Goal: Task Accomplishment & Management: Use online tool/utility

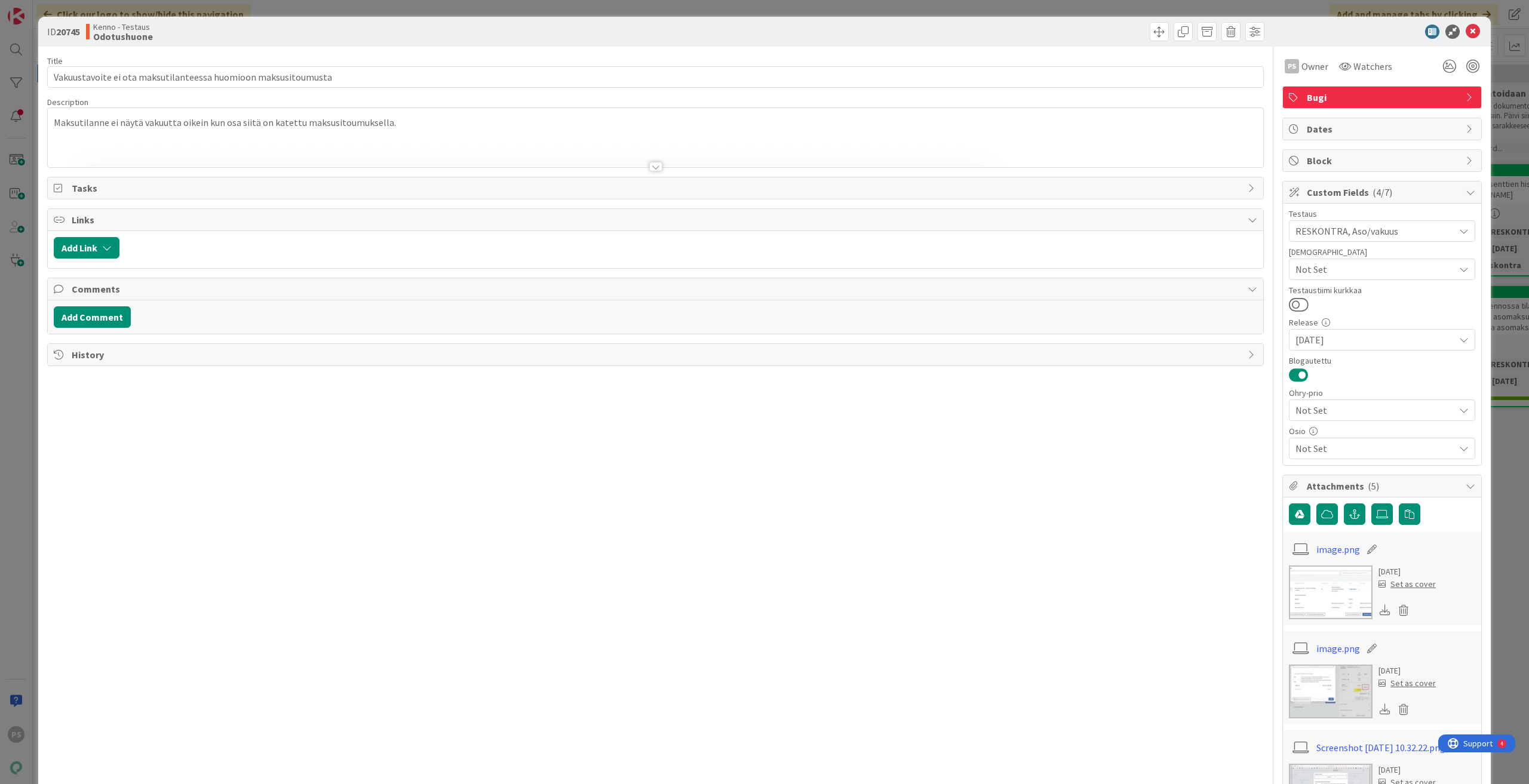
click at [651, 167] on div at bounding box center [655, 166] width 13 height 9
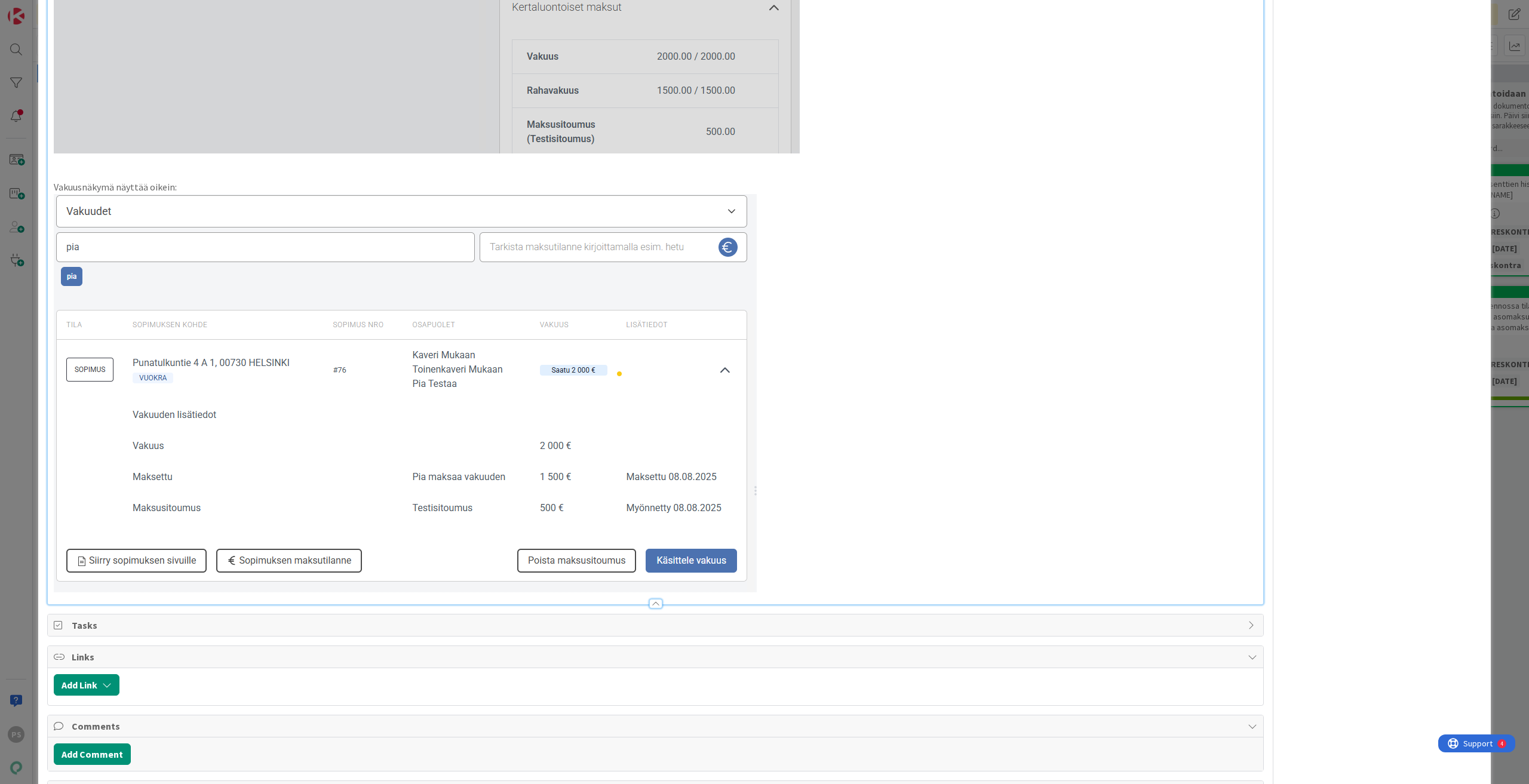
scroll to position [2261, 0]
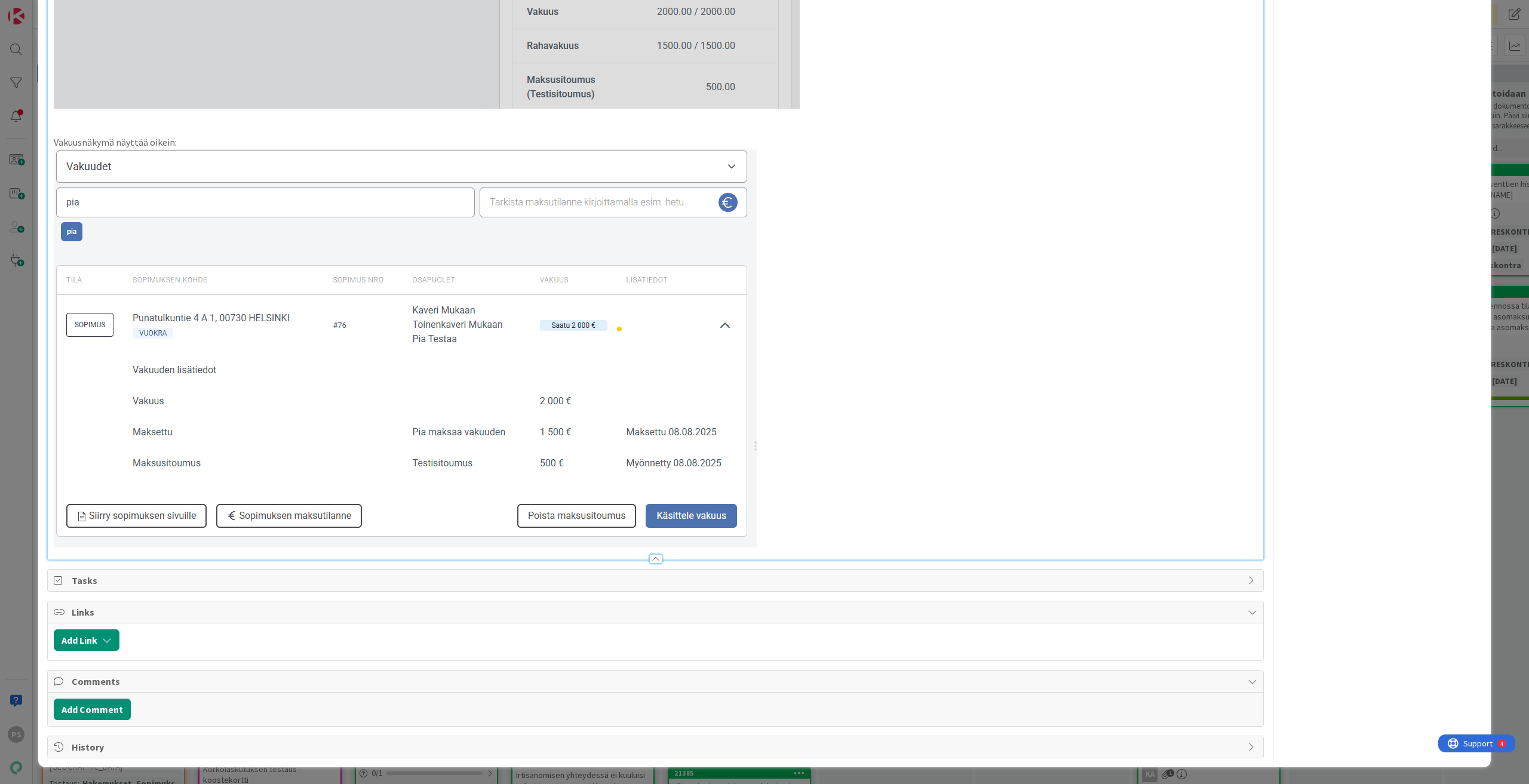
click at [649, 557] on div at bounding box center [655, 559] width 13 height 9
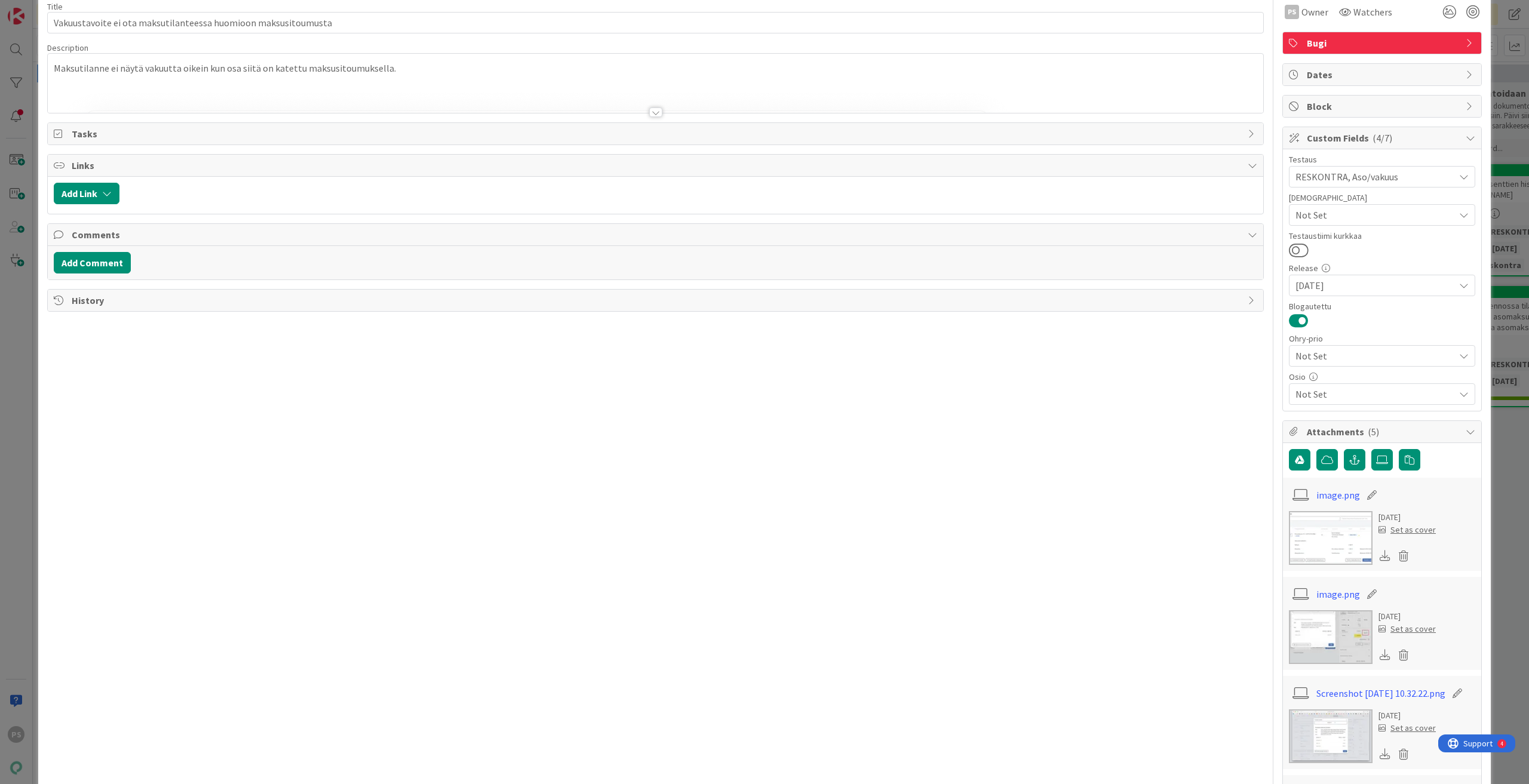
scroll to position [0, 0]
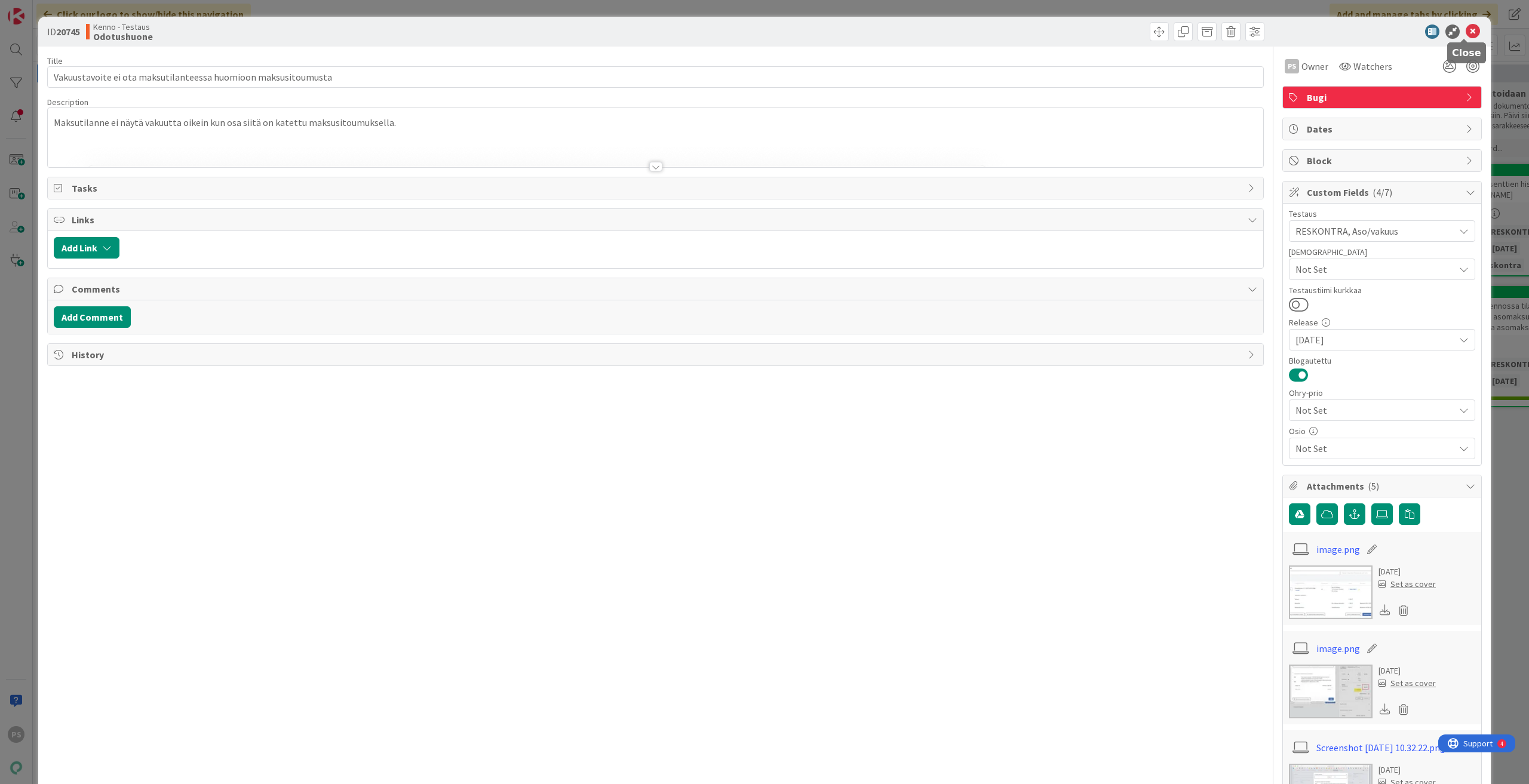
click at [1466, 28] on icon at bounding box center [1472, 31] width 14 height 14
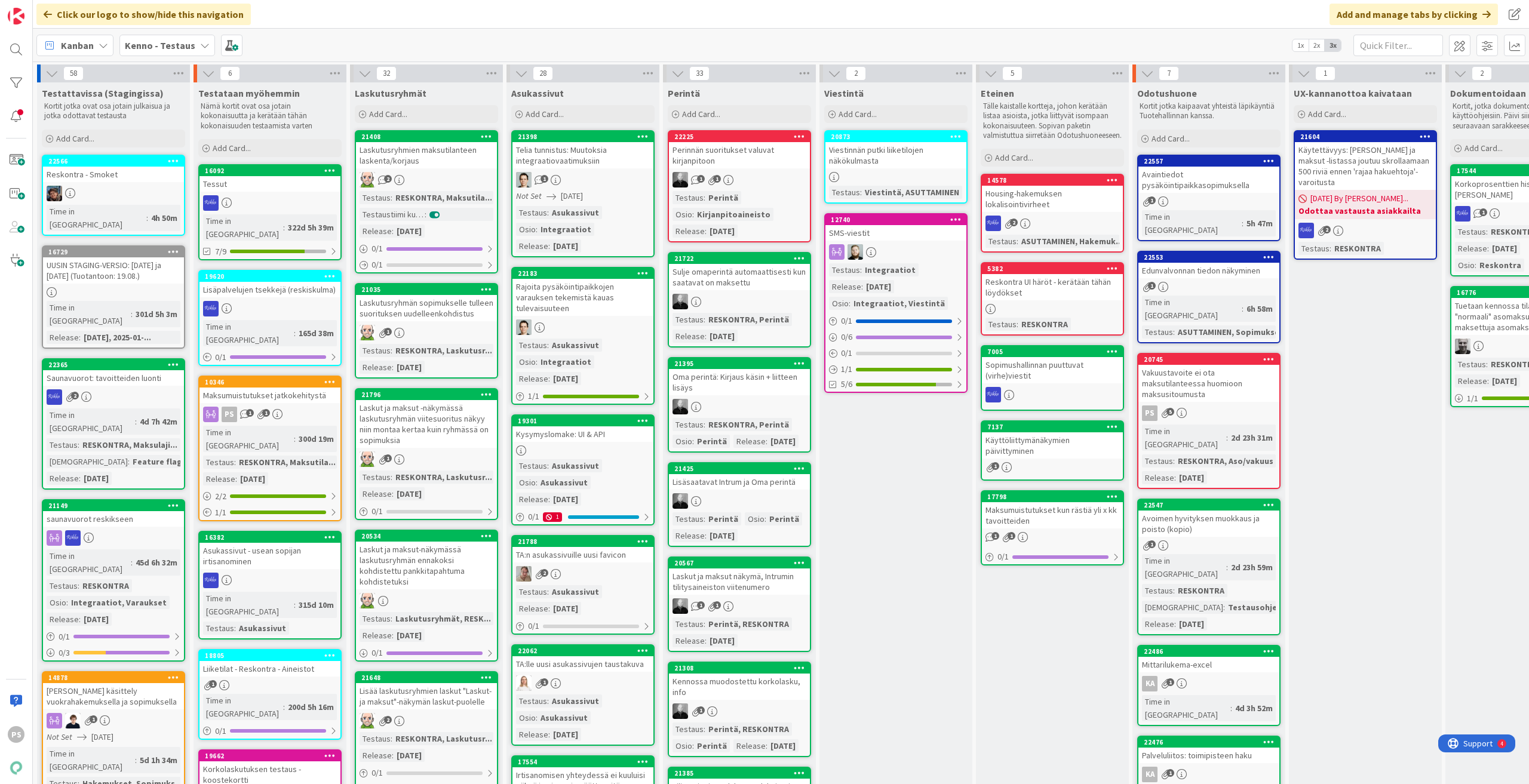
click at [1203, 365] on div "Vakuustavoite ei ota maksutilanteessa huomioon maksusitoumusta" at bounding box center [1209, 383] width 141 height 37
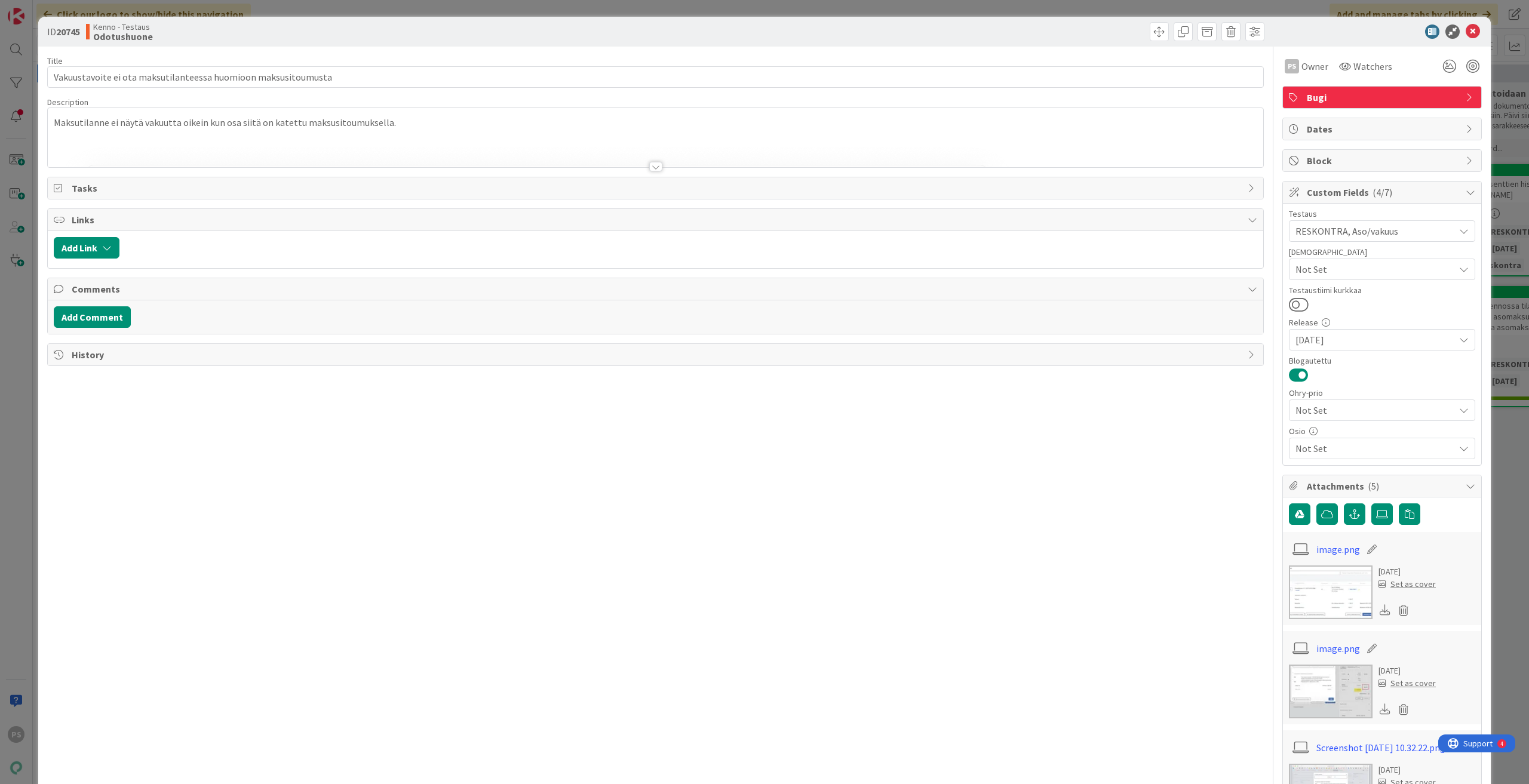
click at [649, 169] on div at bounding box center [655, 166] width 13 height 9
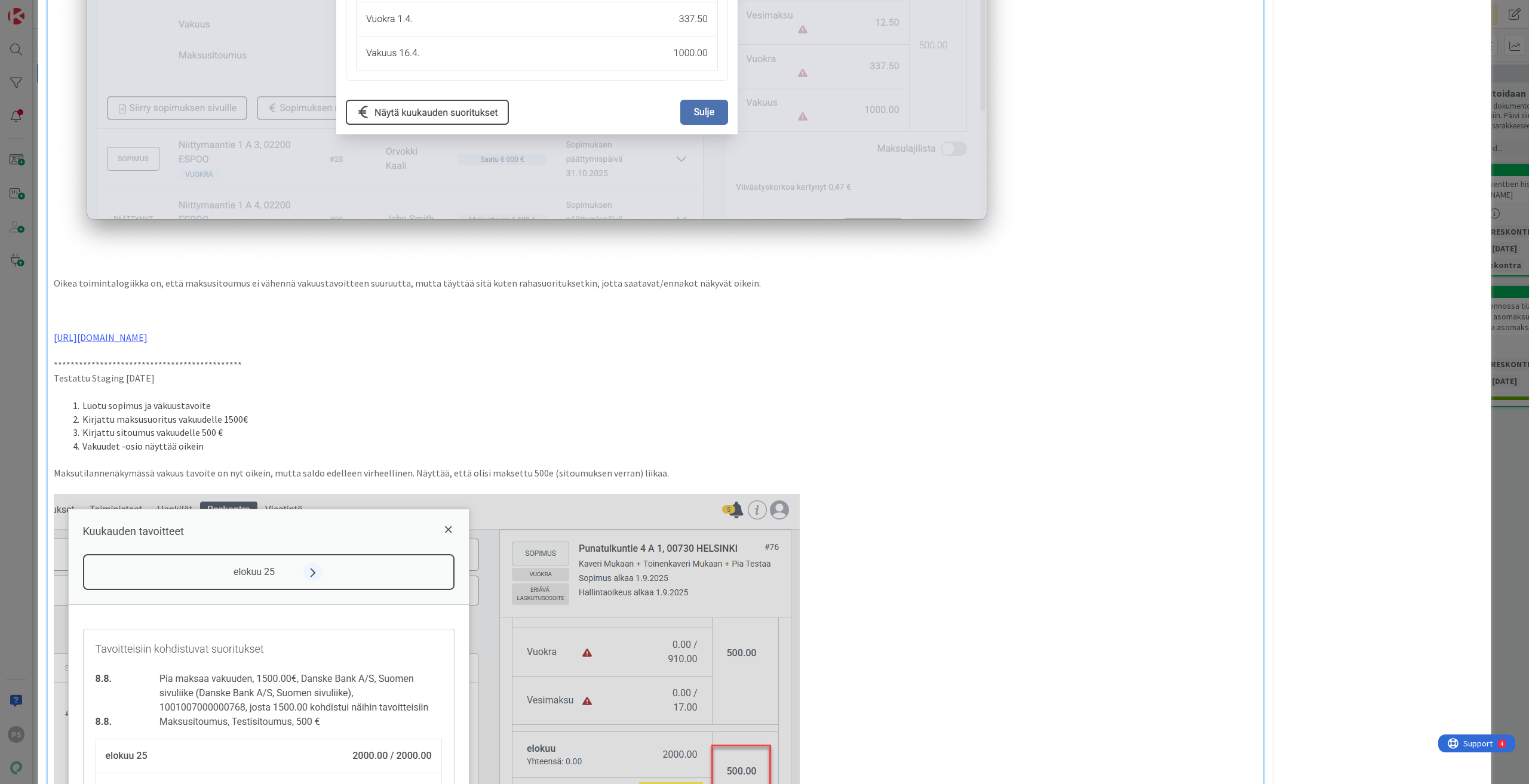
scroll to position [1127, 0]
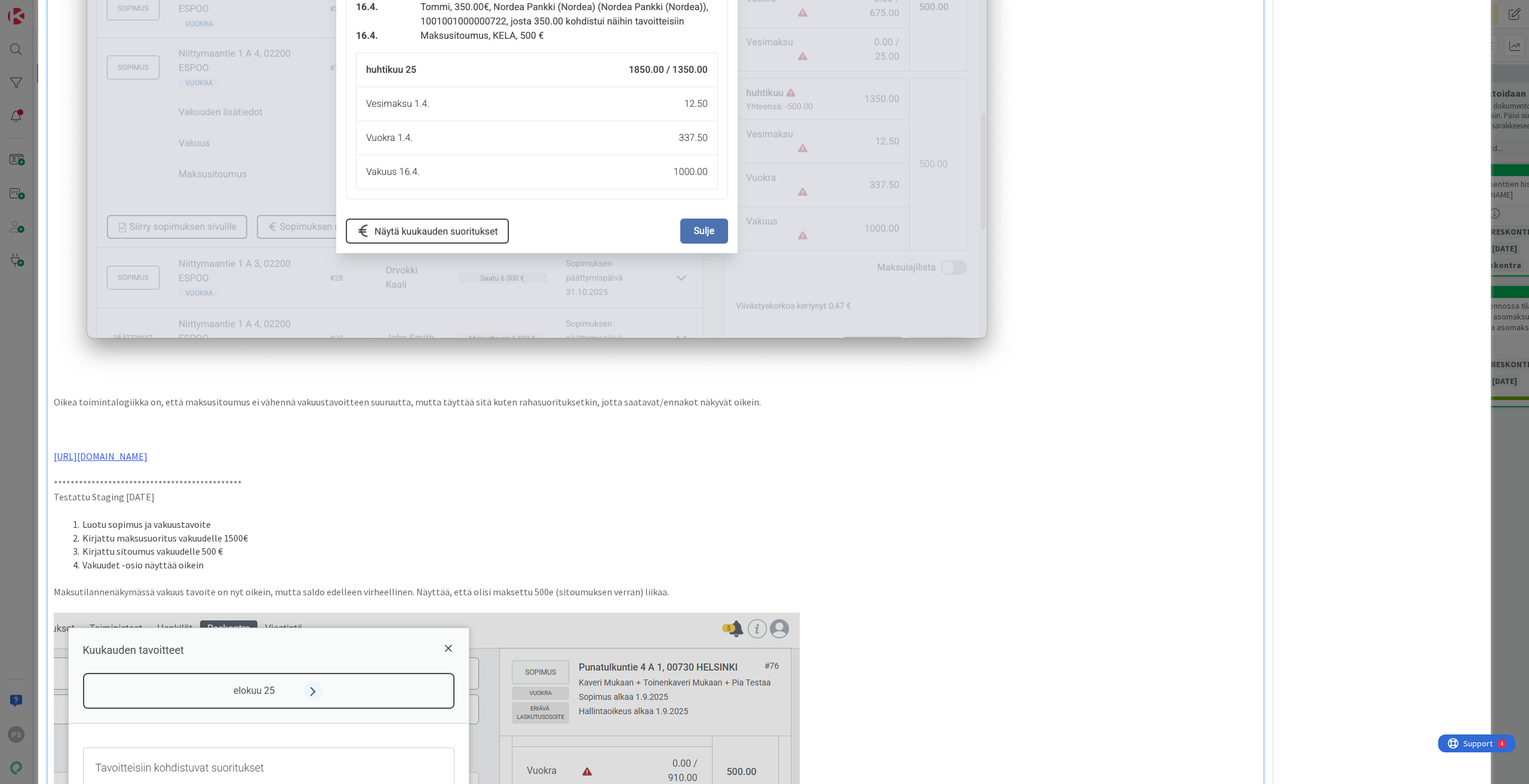
click at [226, 563] on li "Vakuudet -osio näyttää oikein" at bounding box center [662, 565] width 1189 height 14
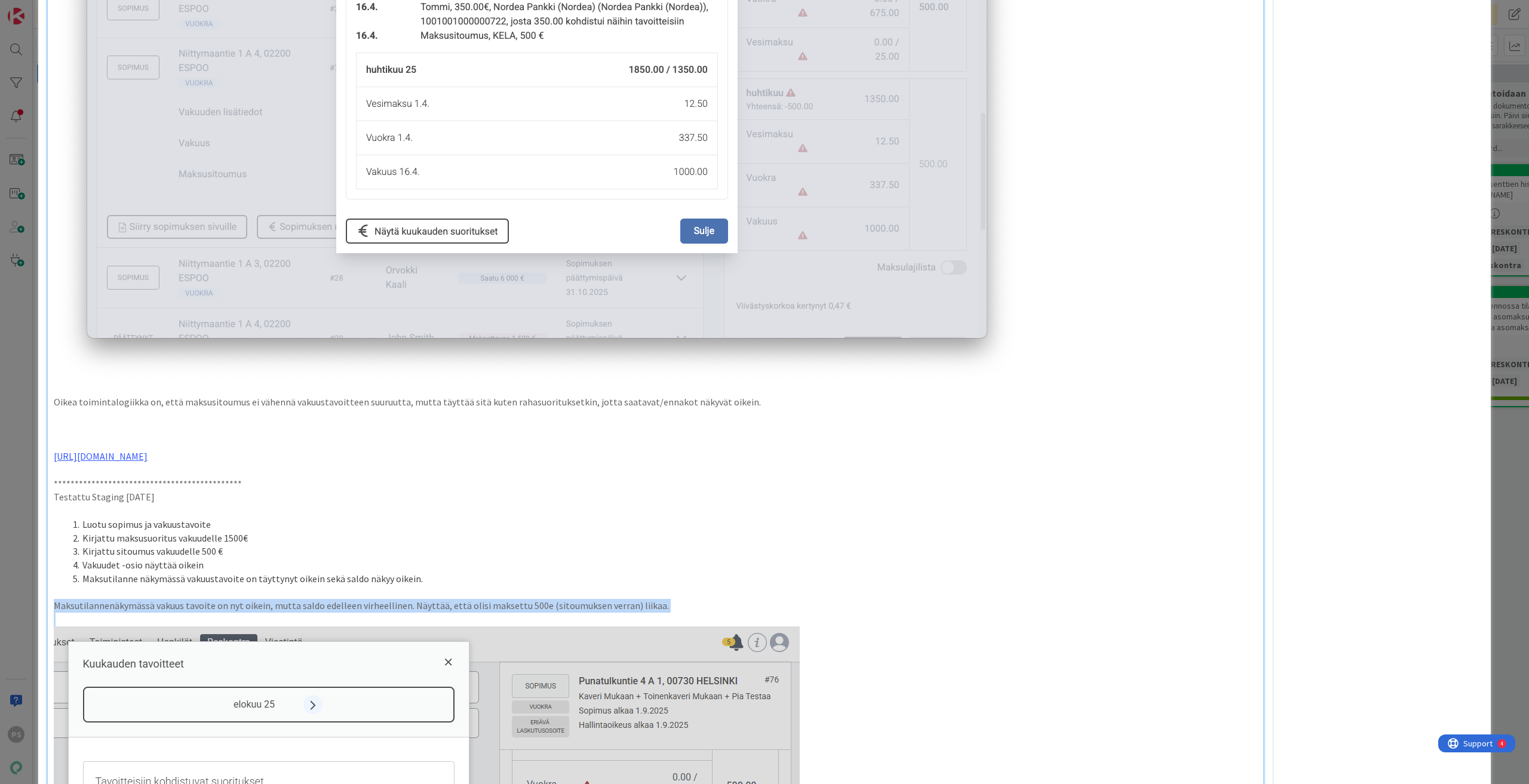
drag, startPoint x: 49, startPoint y: 606, endPoint x: 505, endPoint y: 614, distance: 456.1
click at [505, 614] on div "**********" at bounding box center [654, 357] width 1215 height 2699
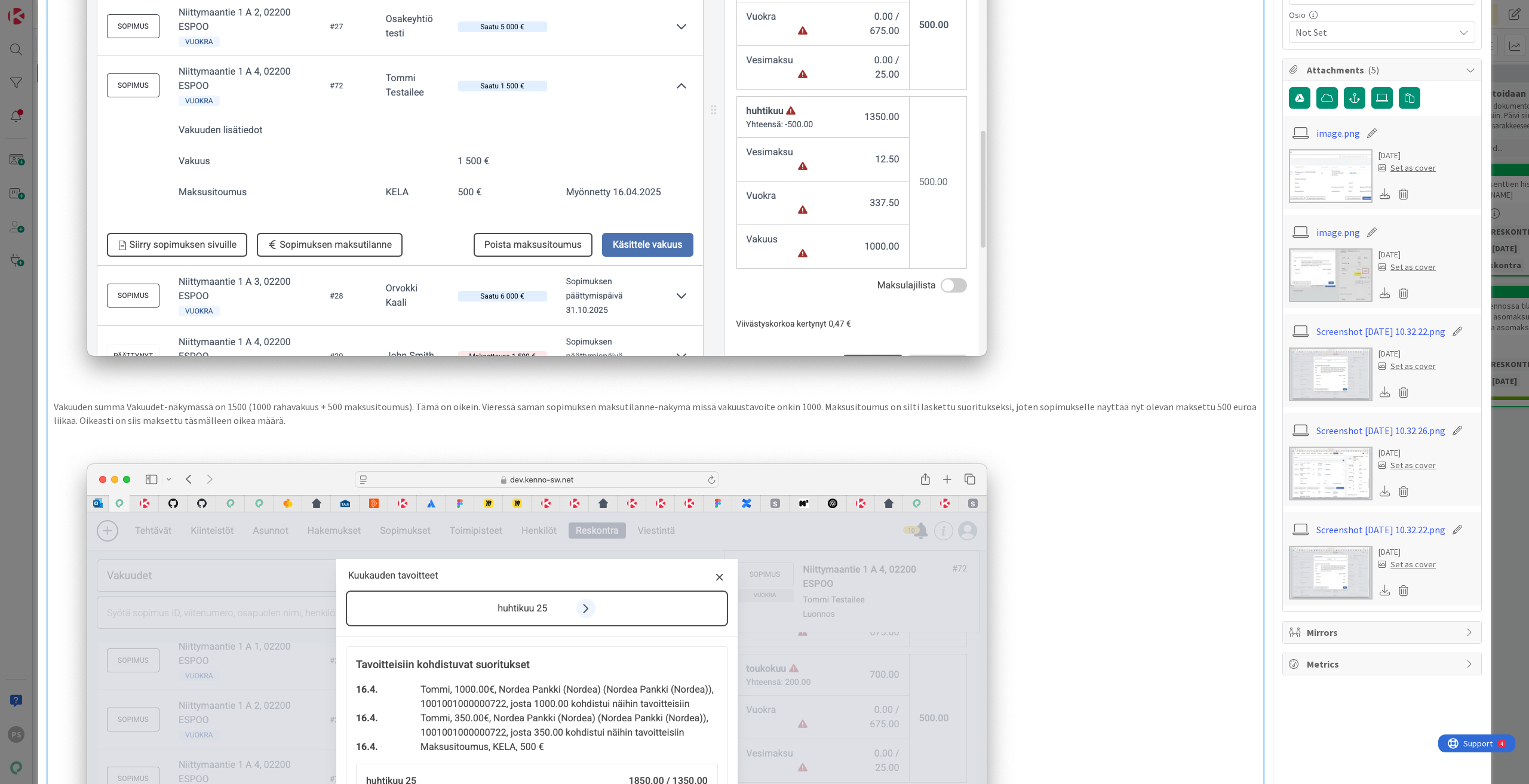
scroll to position [411, 0]
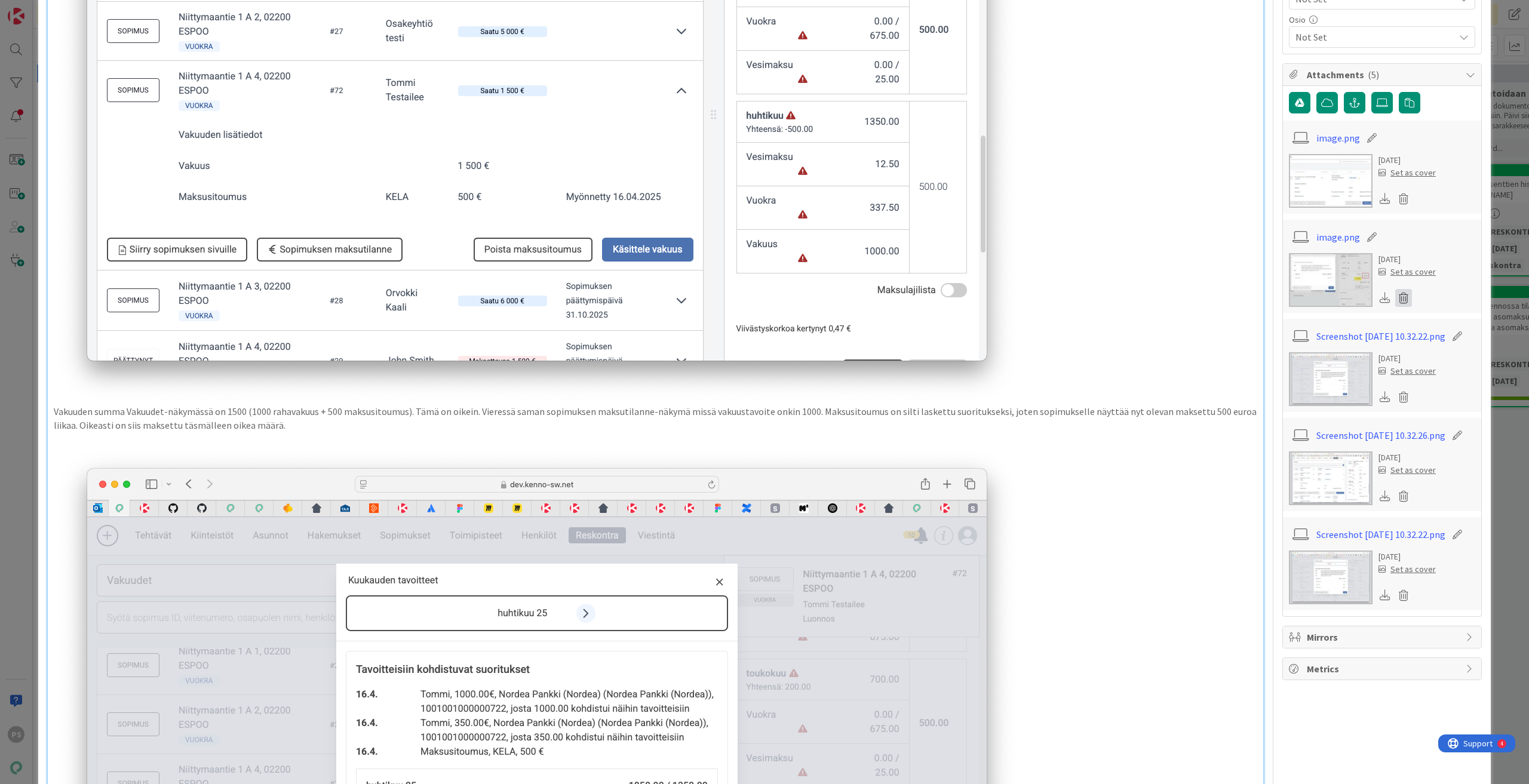
click at [1395, 297] on icon at bounding box center [1404, 297] width 17 height 18
click at [1280, 353] on button "Delete" at bounding box center [1292, 355] width 45 height 21
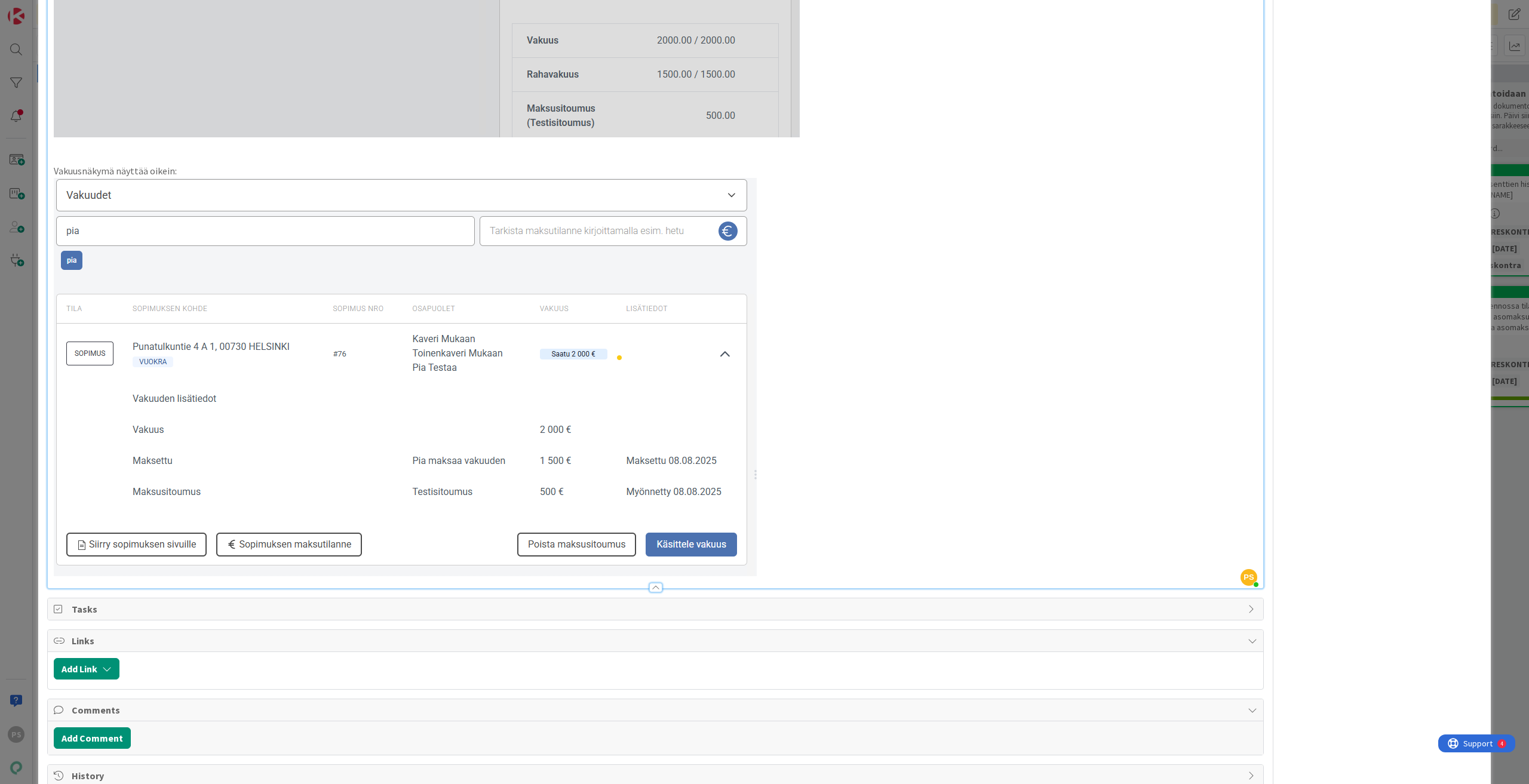
scroll to position [2261, 0]
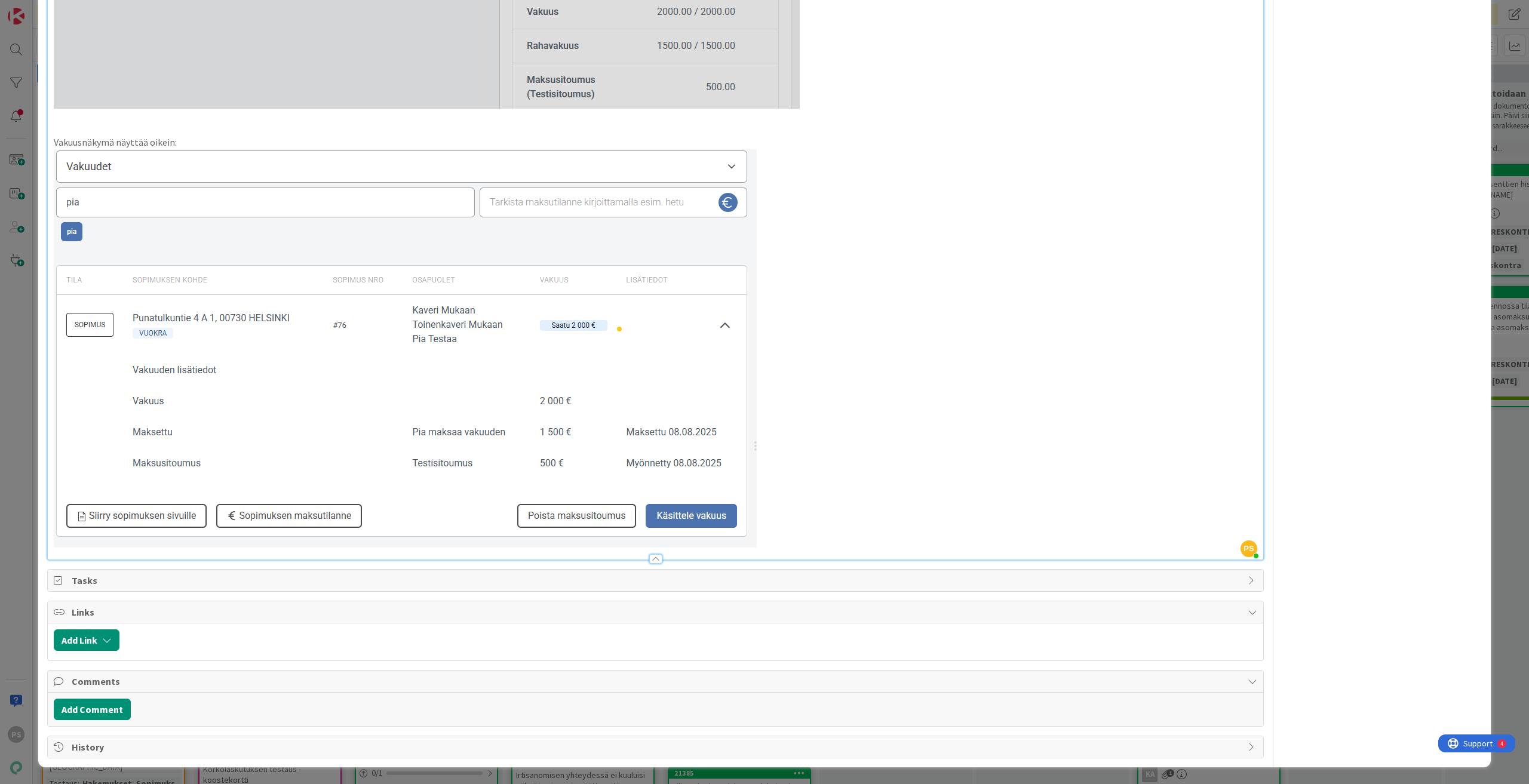
click at [649, 559] on div at bounding box center [655, 559] width 13 height 9
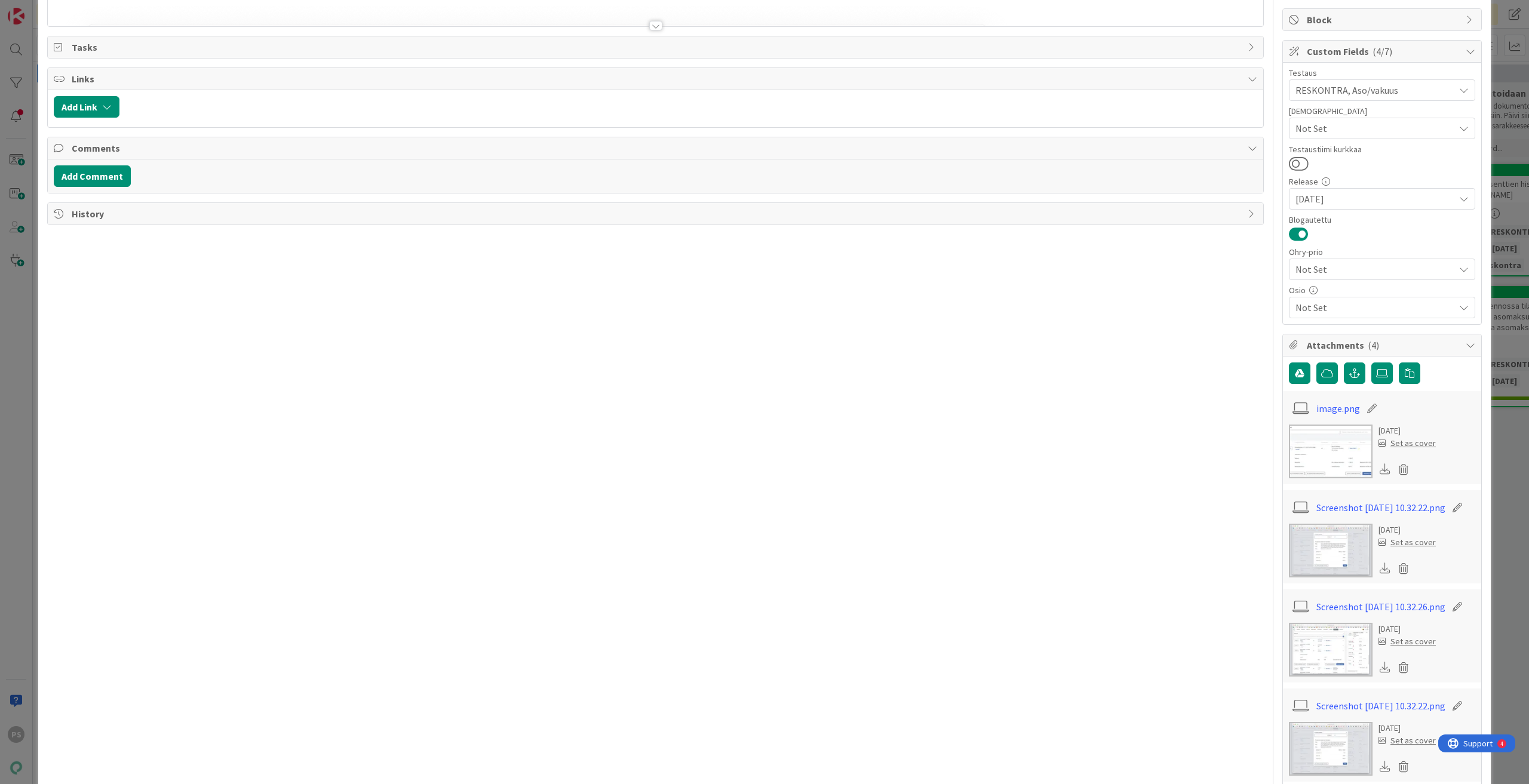
scroll to position [0, 0]
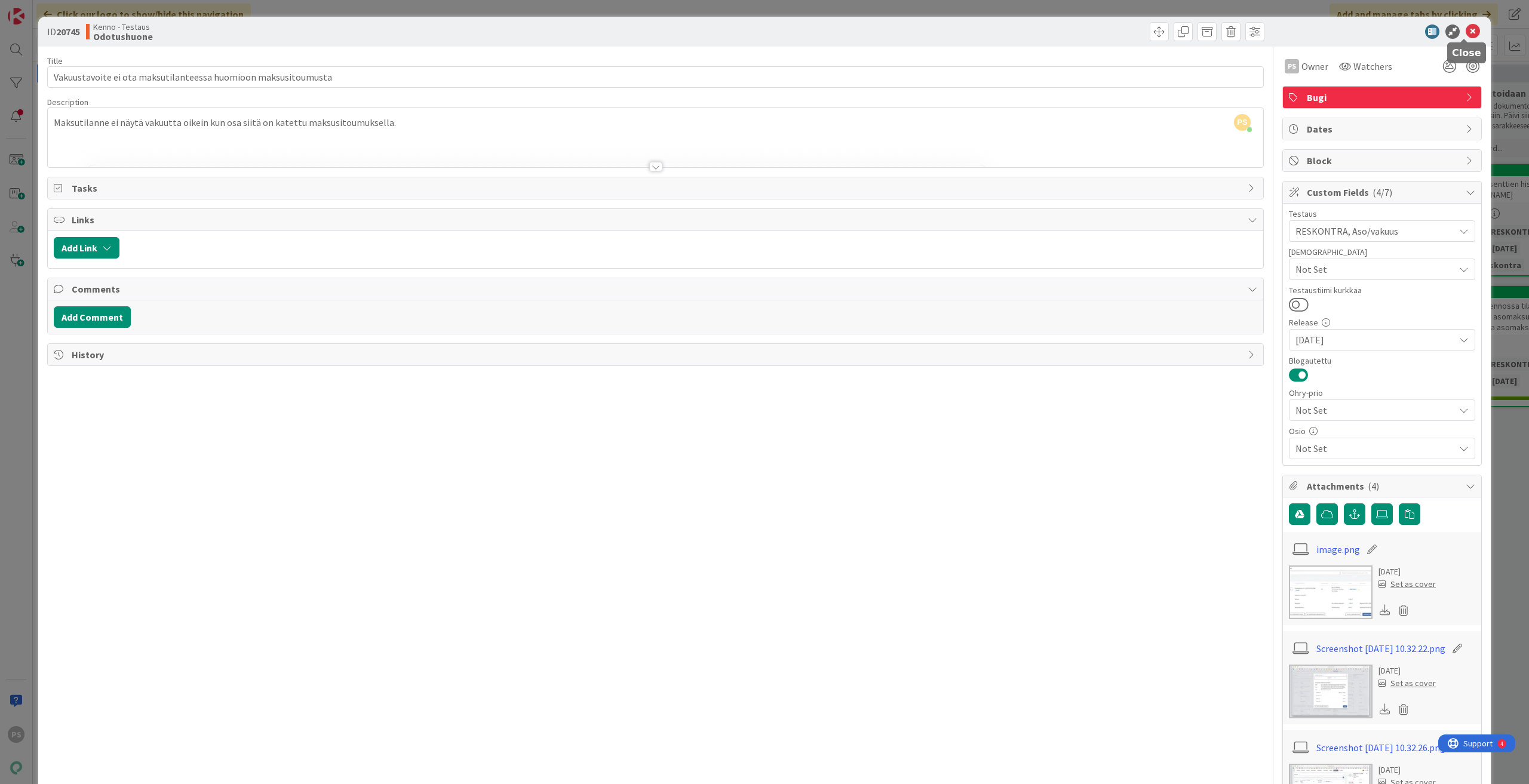
click at [1466, 33] on icon at bounding box center [1472, 31] width 14 height 14
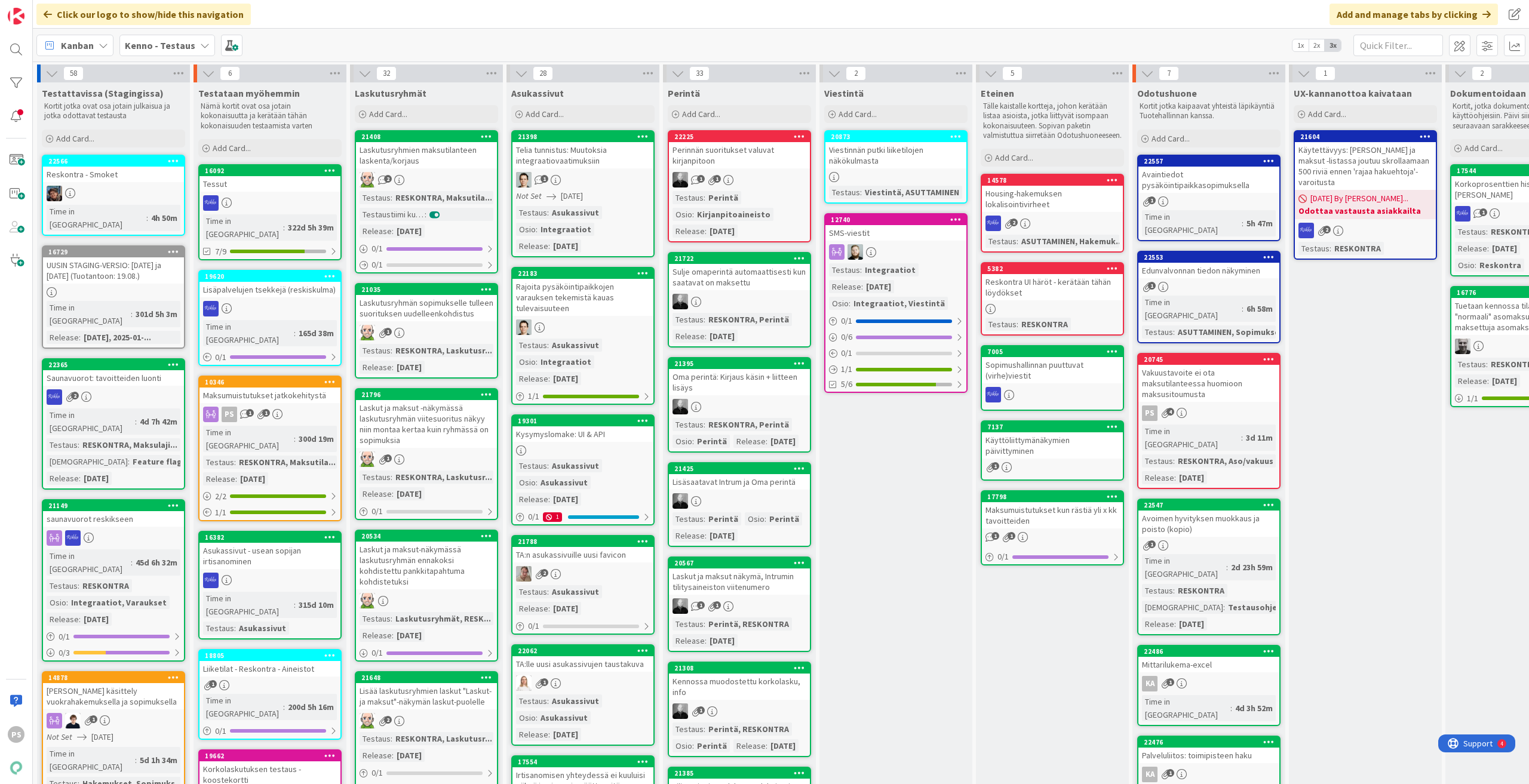
click at [1198, 365] on div "Vakuustavoite ei ota maksutilanteessa huomioon maksusitoumusta" at bounding box center [1209, 383] width 141 height 37
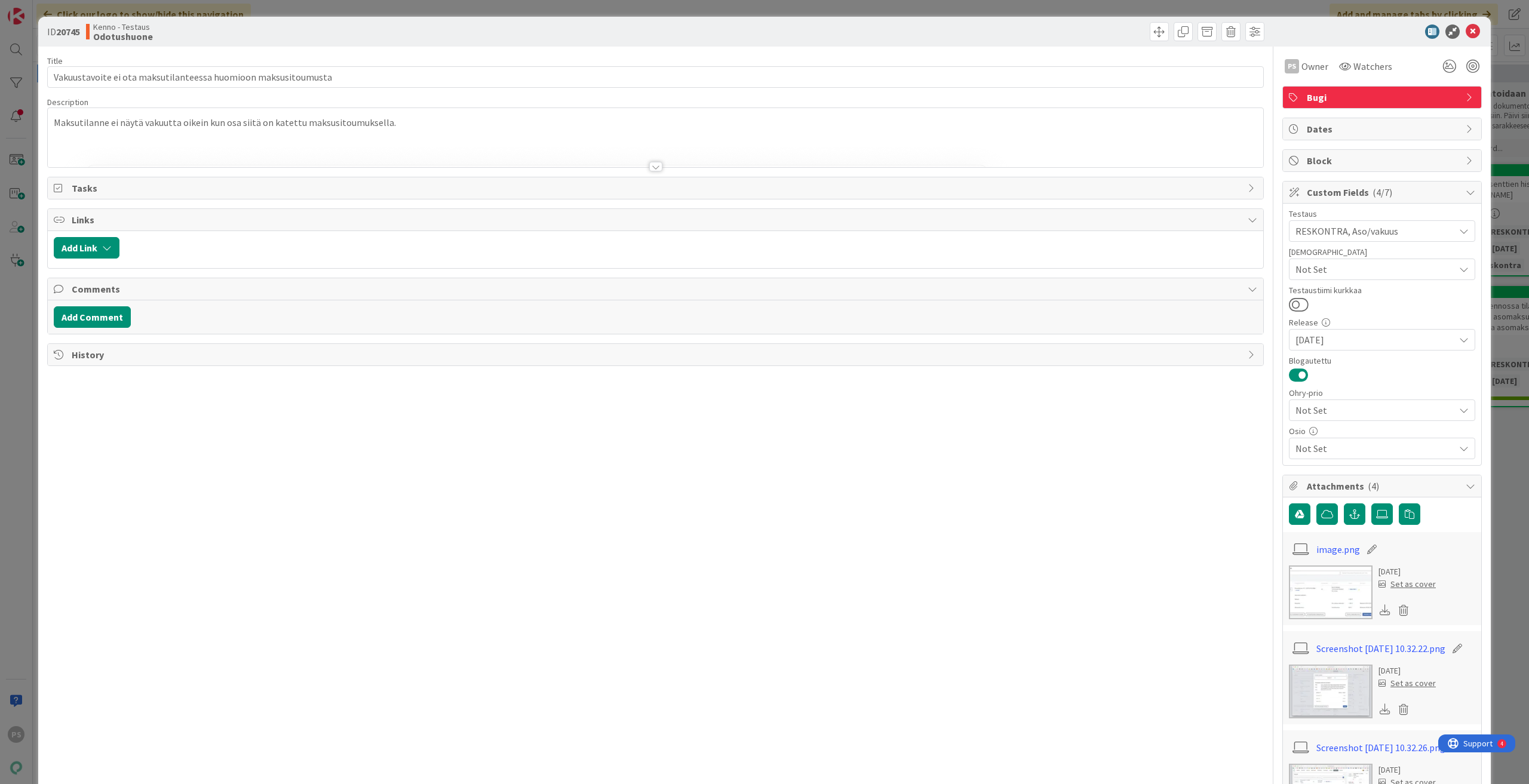
click at [652, 165] on div at bounding box center [655, 166] width 13 height 9
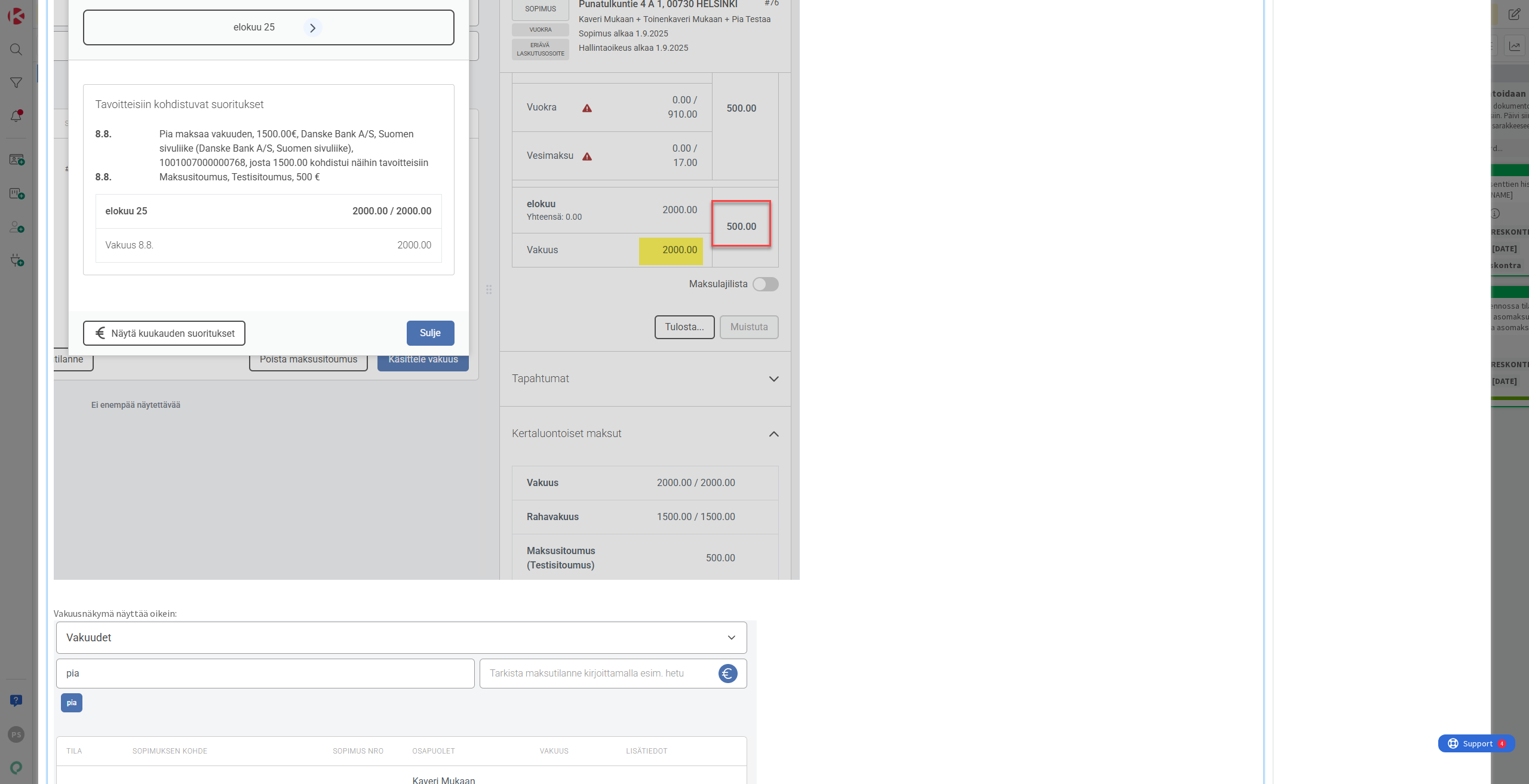
scroll to position [1791, 0]
click at [473, 270] on img at bounding box center [427, 263] width 746 height 630
click at [340, 267] on img at bounding box center [427, 263] width 746 height 630
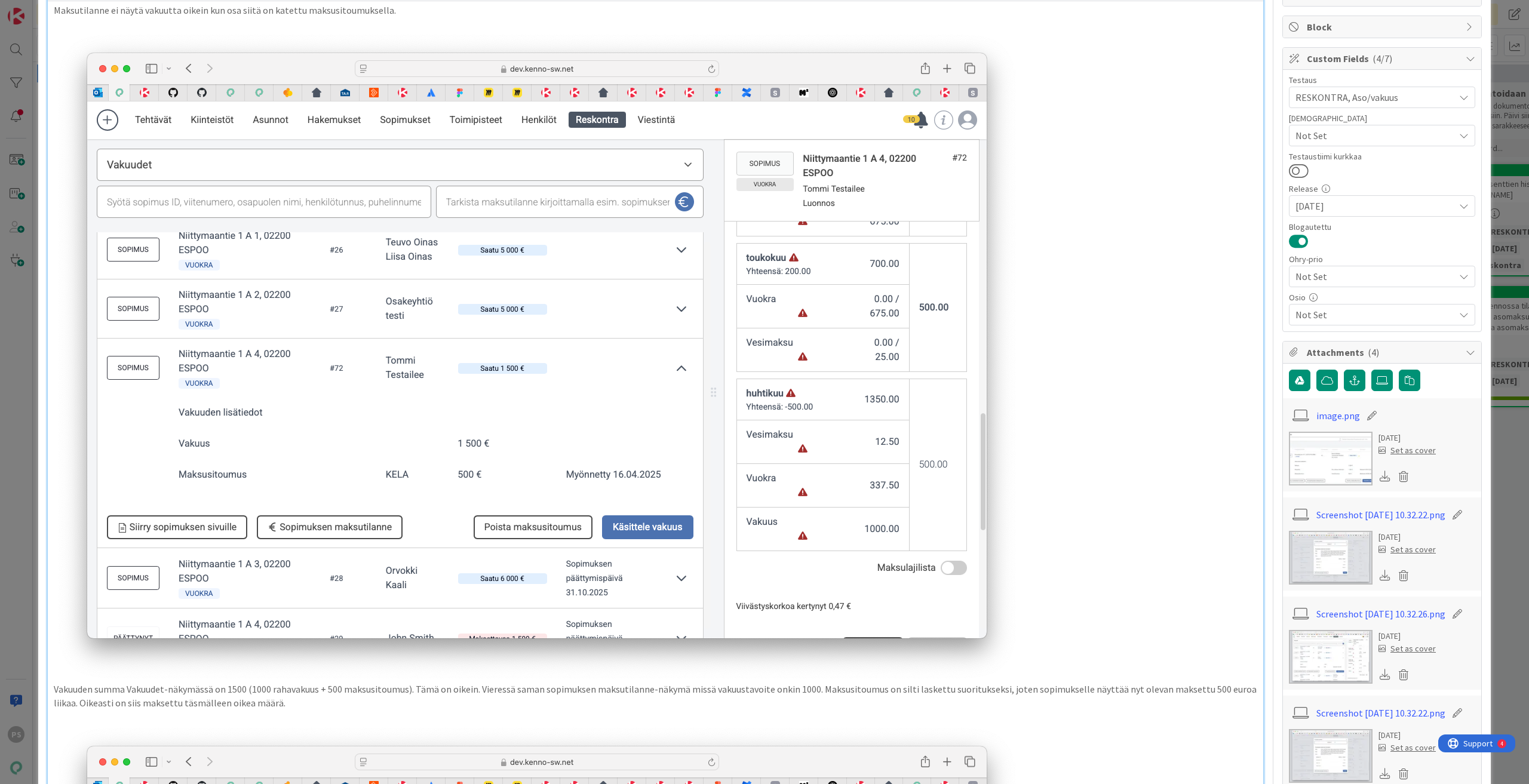
scroll to position [179, 0]
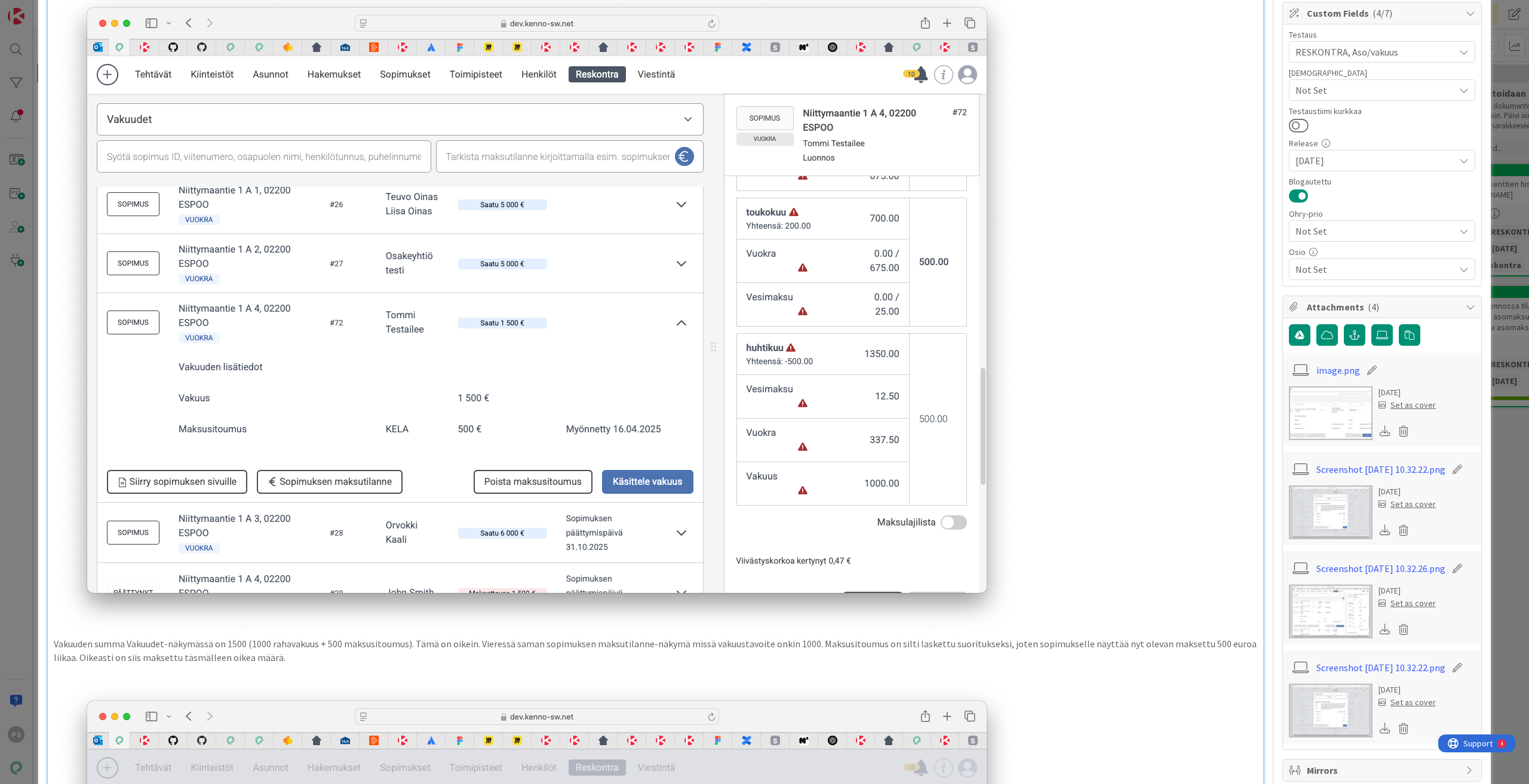
click at [1344, 393] on img at bounding box center [1330, 413] width 84 height 54
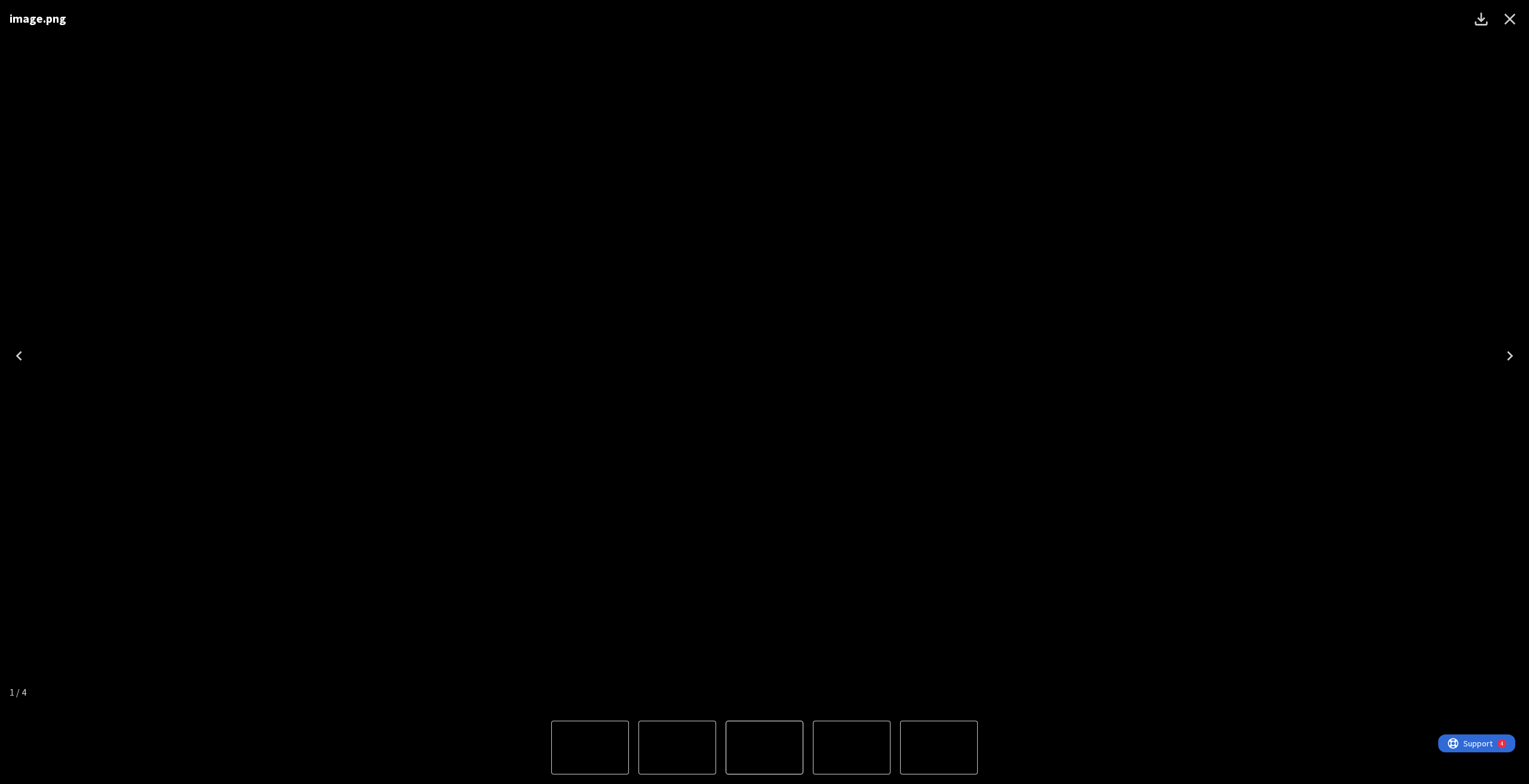
click at [678, 747] on img "4 of 4" at bounding box center [678, 747] width 0 height 0
click at [590, 747] on img "2 of 4" at bounding box center [590, 747] width 0 height 0
click at [1508, 16] on icon "Close" at bounding box center [1510, 19] width 19 height 19
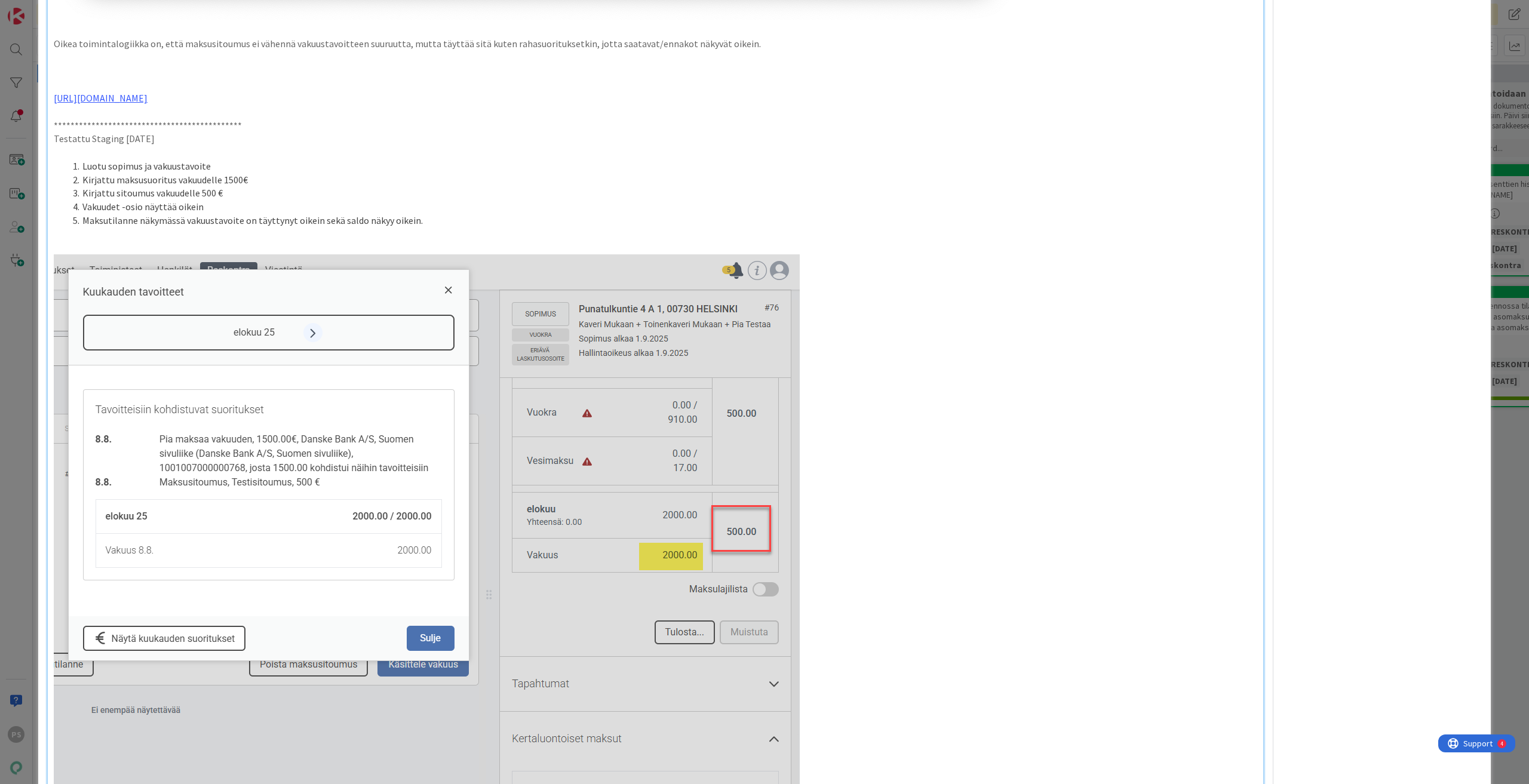
scroll to position [1552, 0]
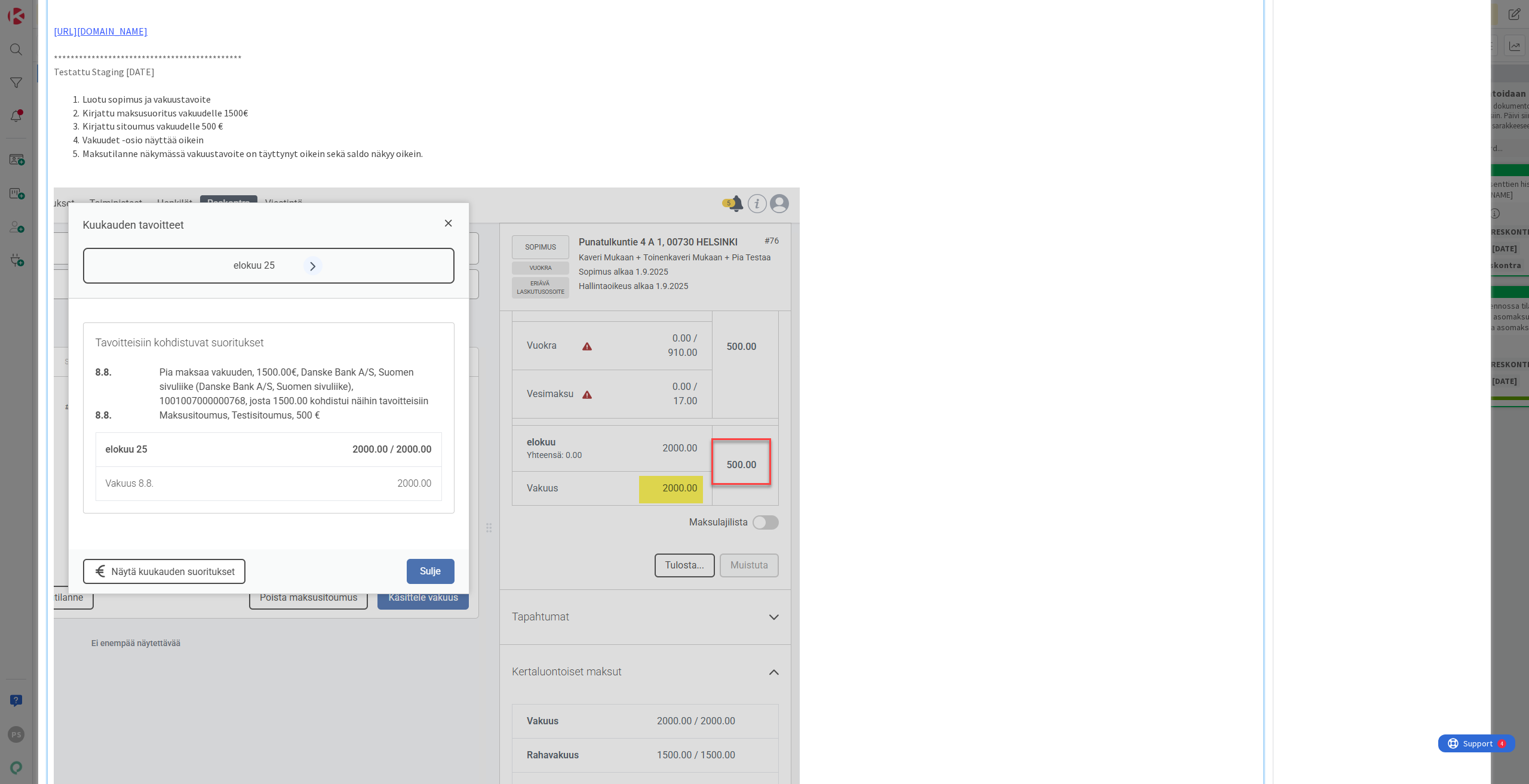
click at [383, 362] on img at bounding box center [427, 502] width 746 height 630
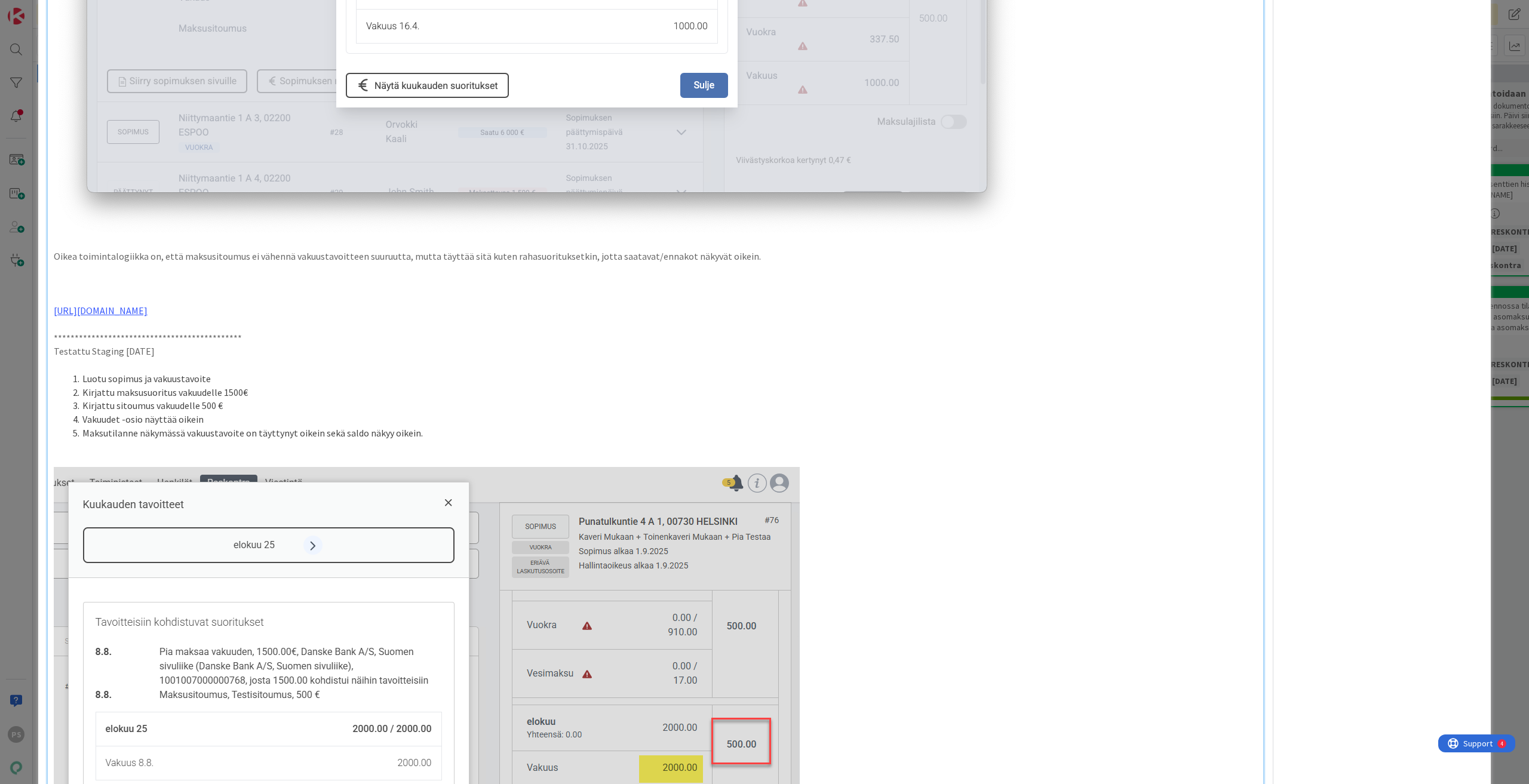
scroll to position [1246, 0]
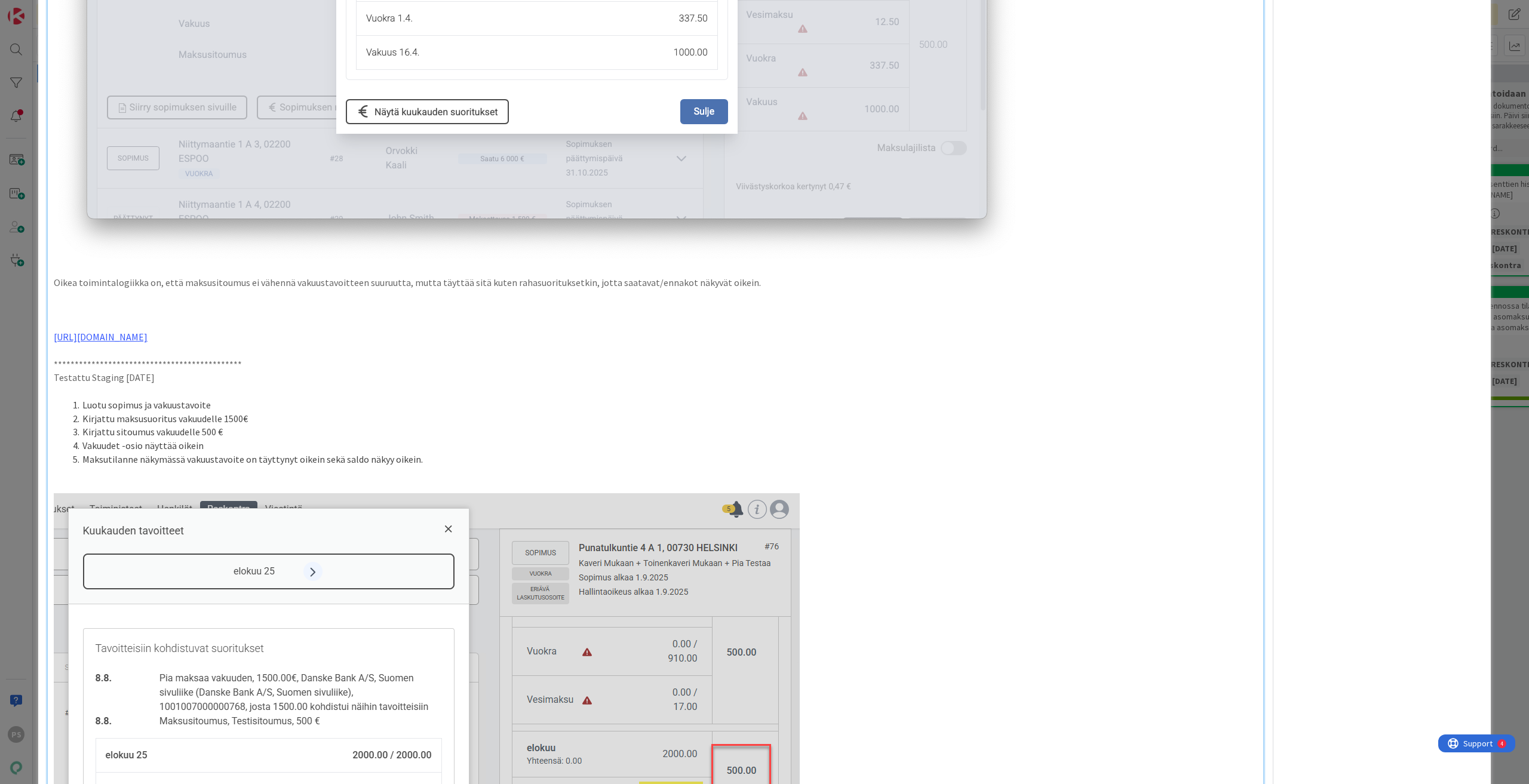
click at [420, 460] on li "Maksutilanne näkymässä vakuustavoite on täyttynyt oikein sekä saldo näkyy oikei…" at bounding box center [662, 459] width 1189 height 14
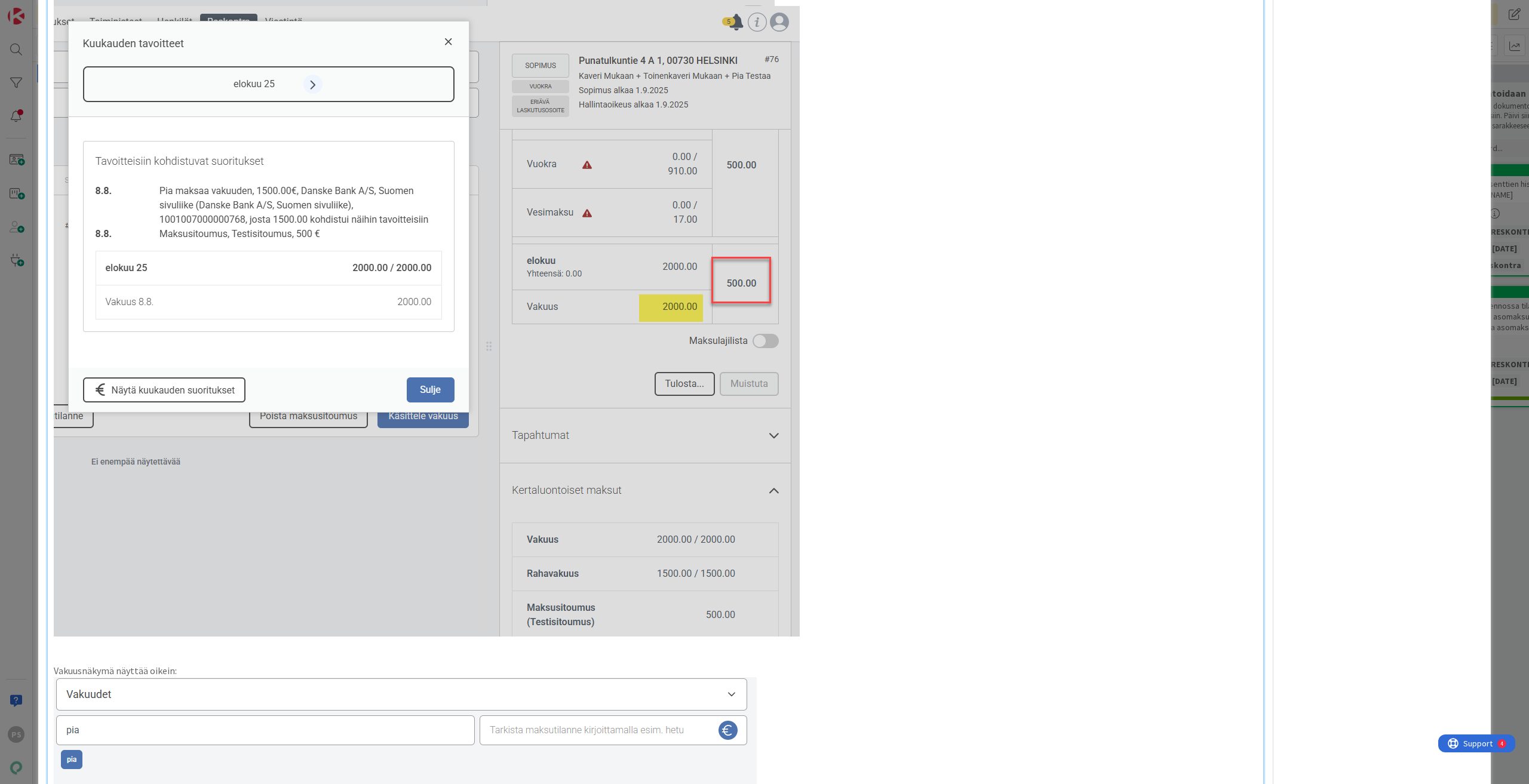
scroll to position [2212, 0]
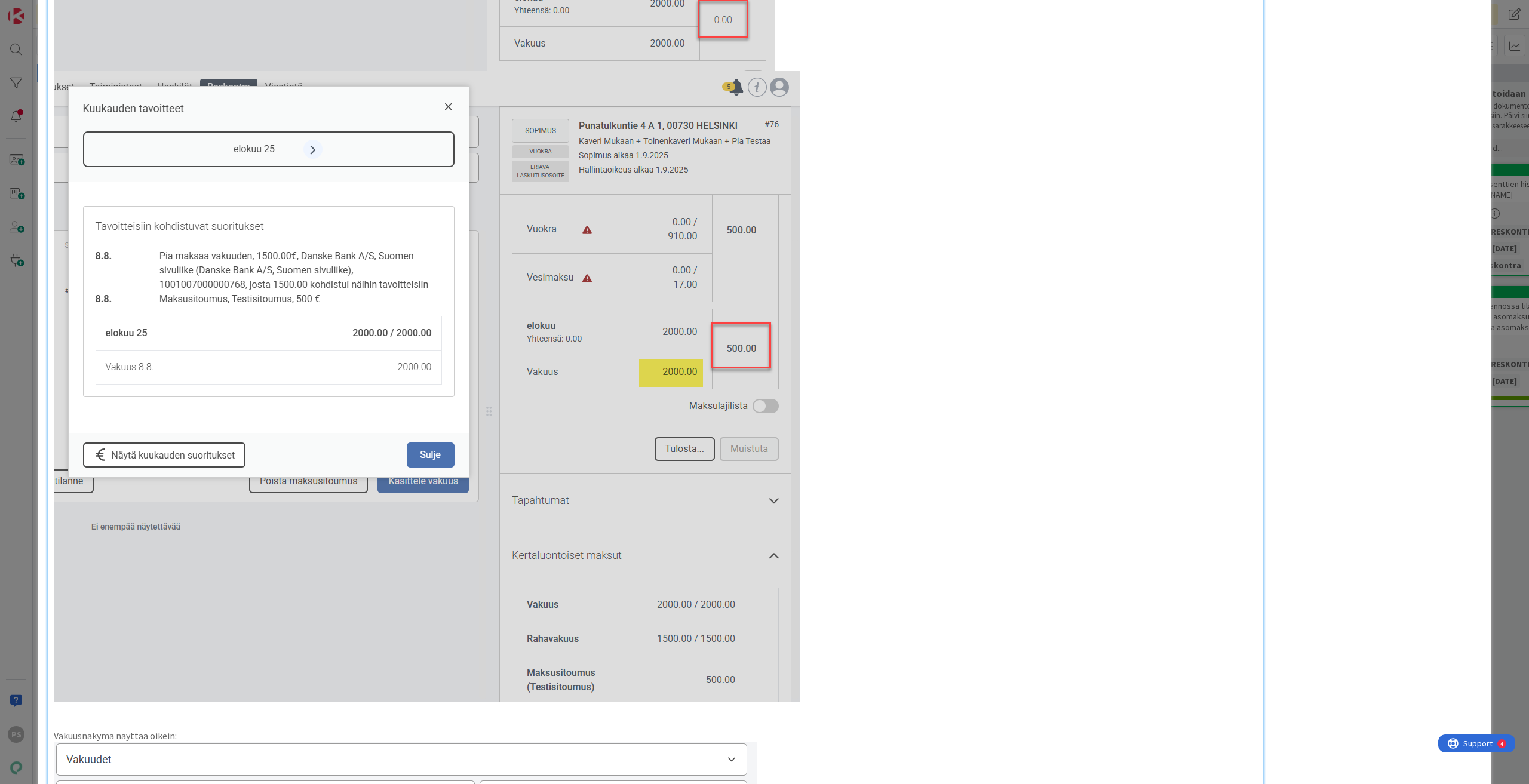
click at [391, 314] on img at bounding box center [427, 386] width 746 height 630
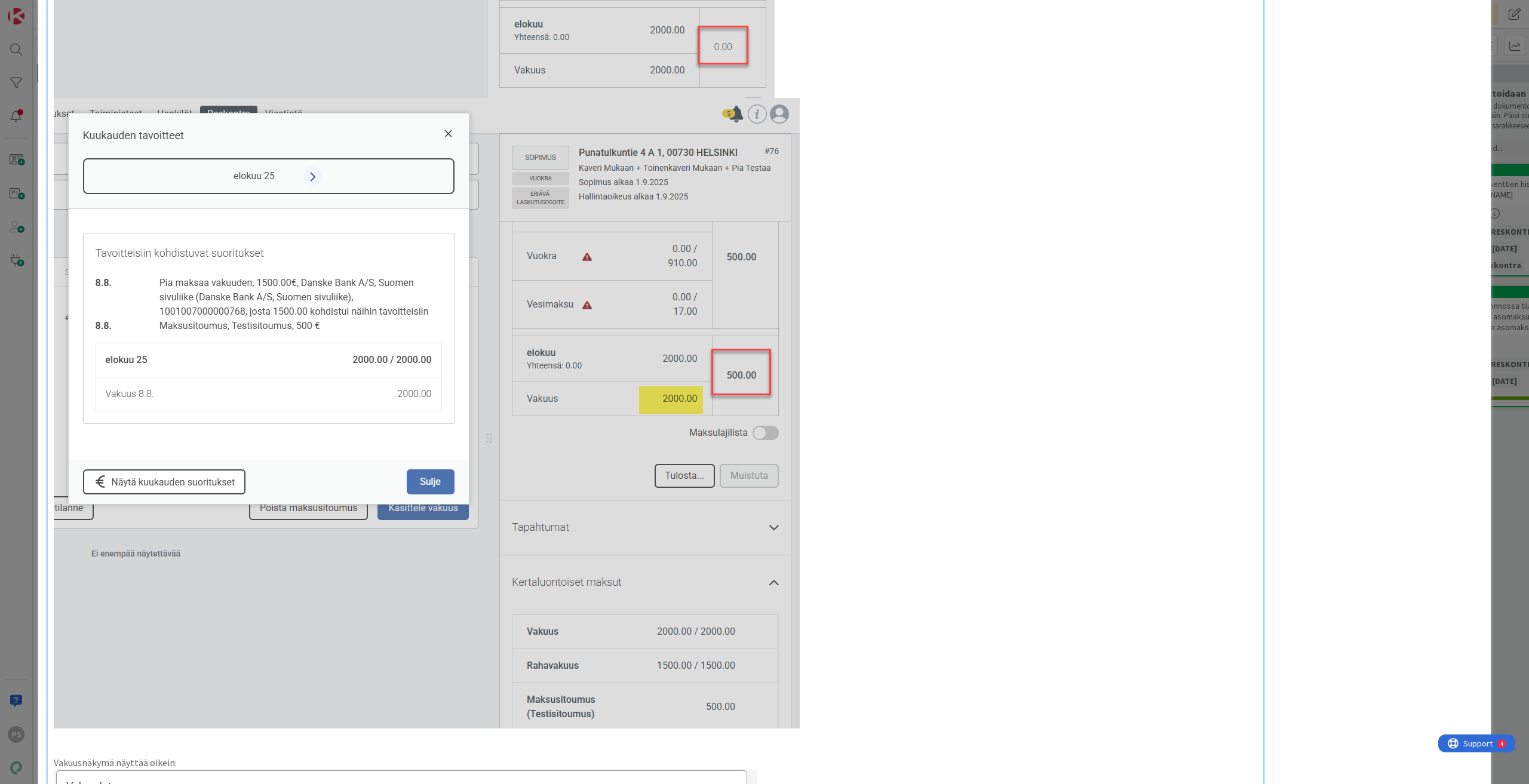
scroll to position [2148, 0]
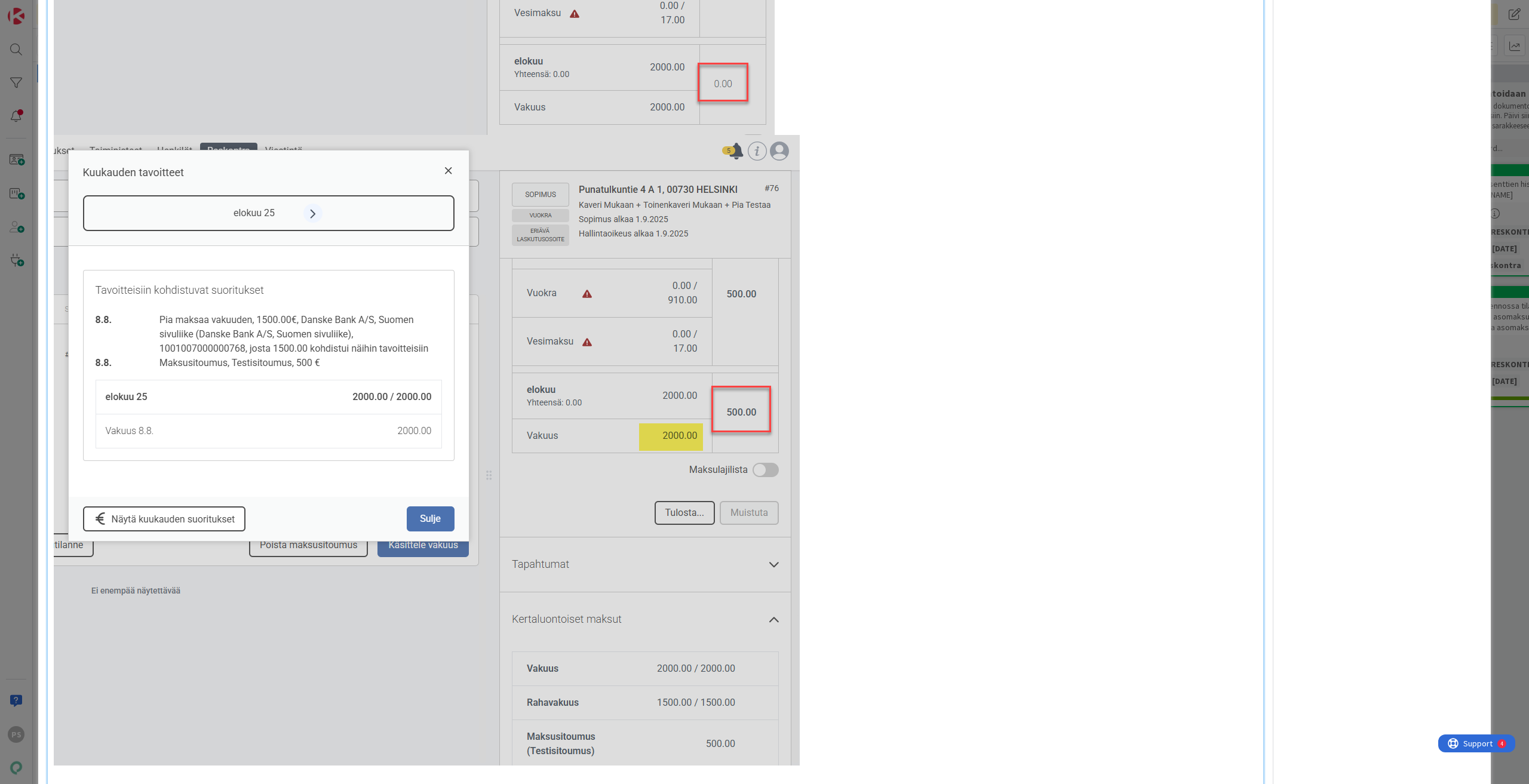
click at [823, 116] on p at bounding box center [655, 172] width 1203 height 1188
click at [791, 126] on p at bounding box center [655, 172] width 1203 height 1188
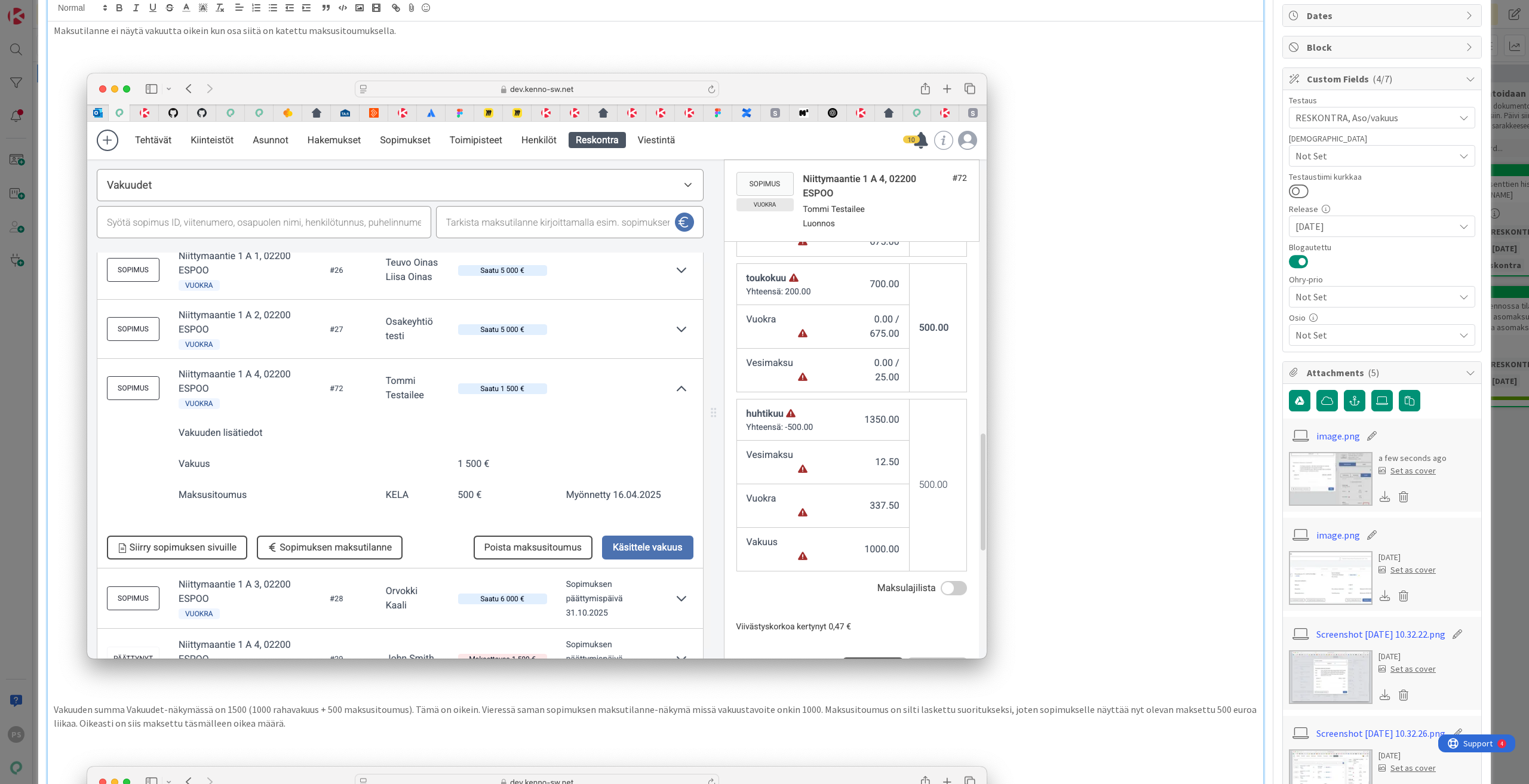
scroll to position [0, 0]
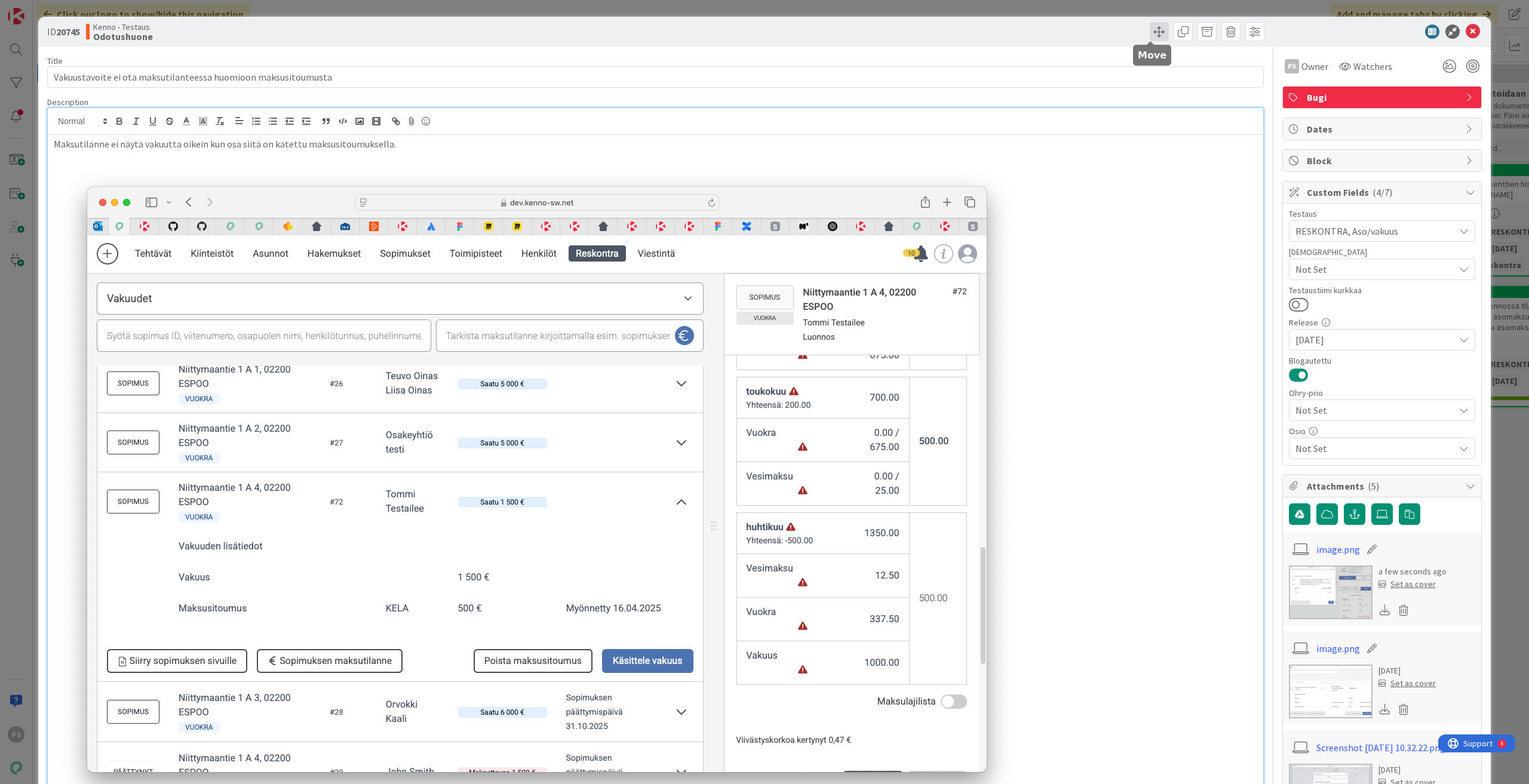
click at [1149, 29] on span at bounding box center [1159, 32] width 19 height 19
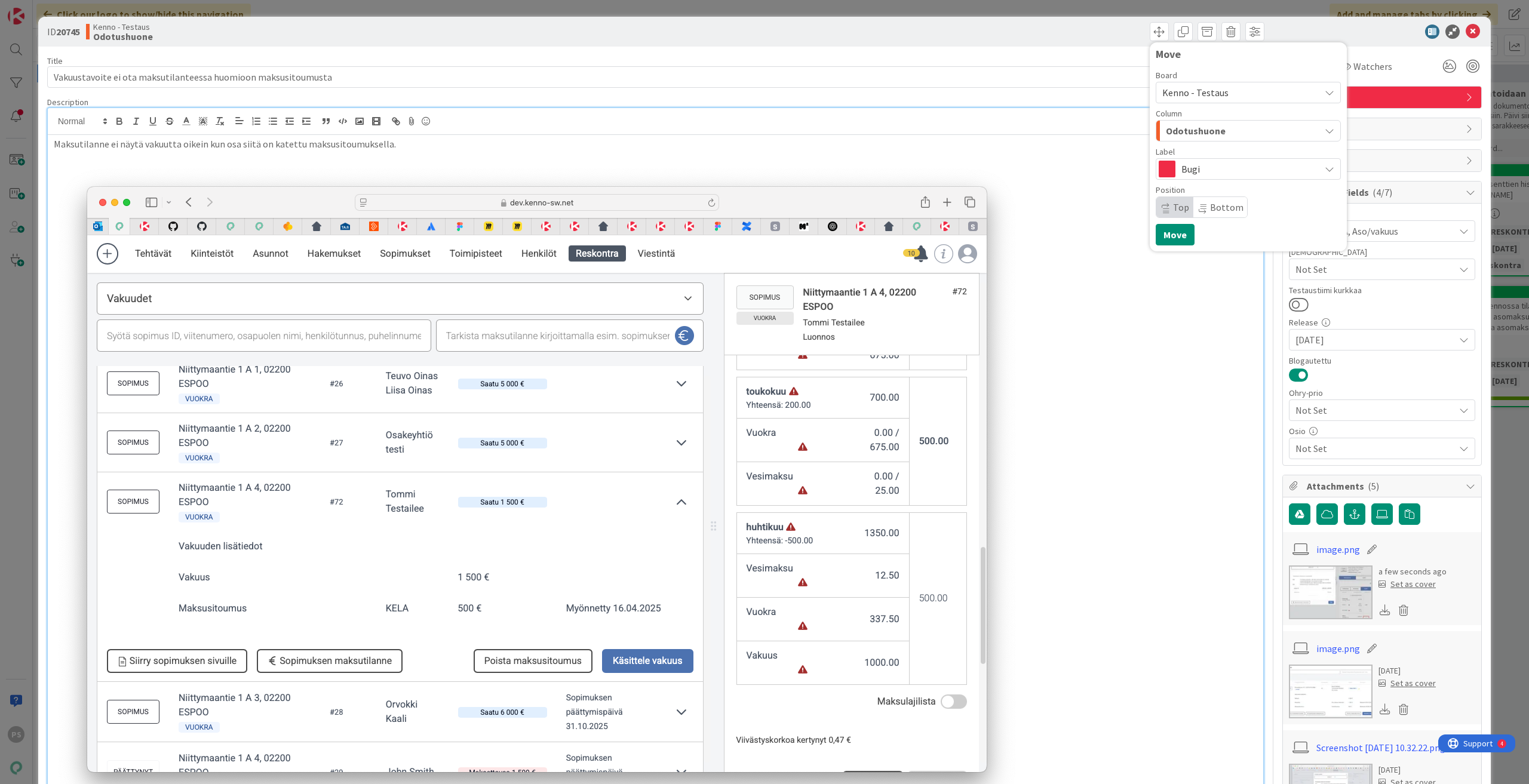
click at [1178, 126] on span "Odotushuone" at bounding box center [1196, 131] width 59 height 16
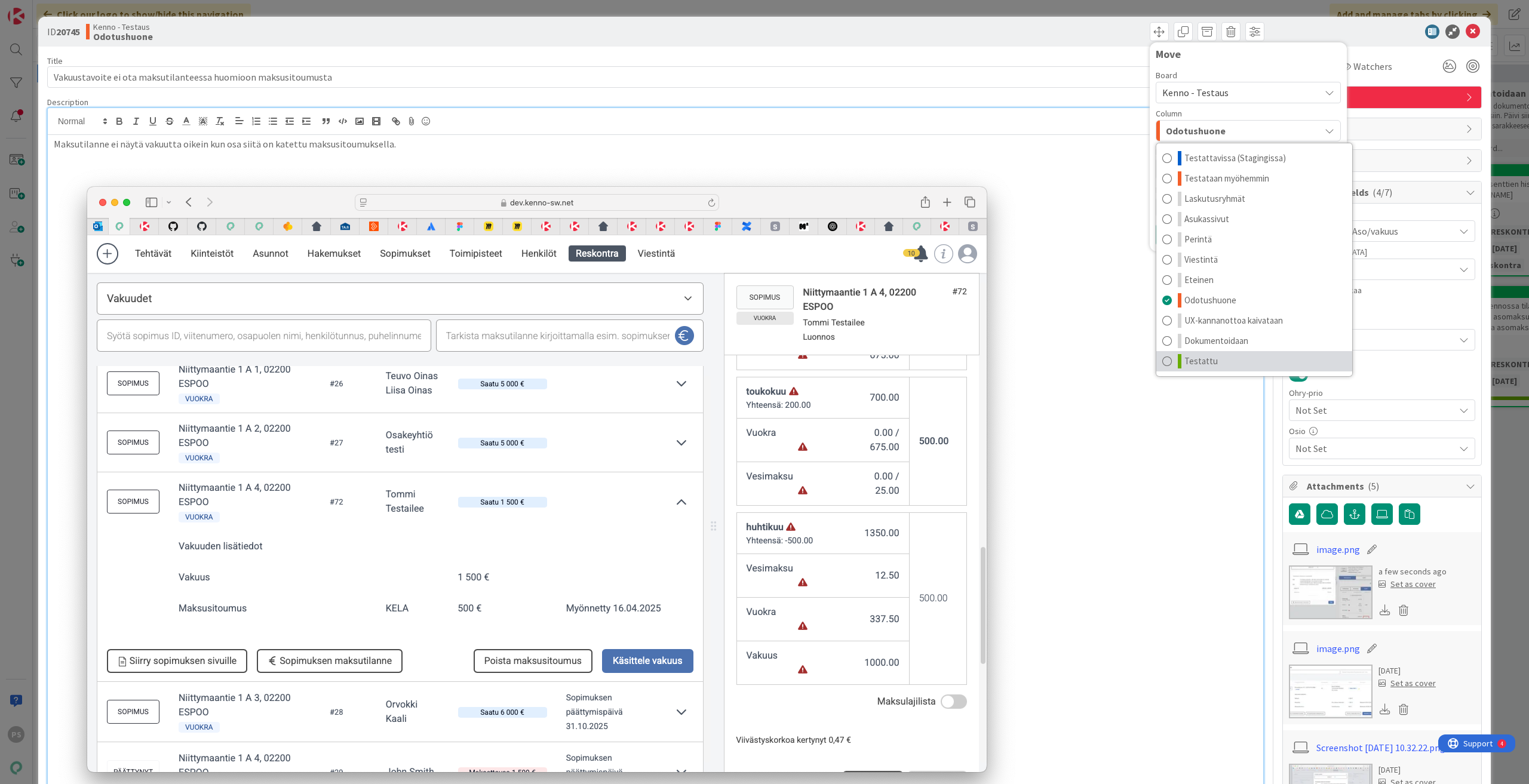
click at [1208, 359] on link "Testattu" at bounding box center [1254, 361] width 196 height 20
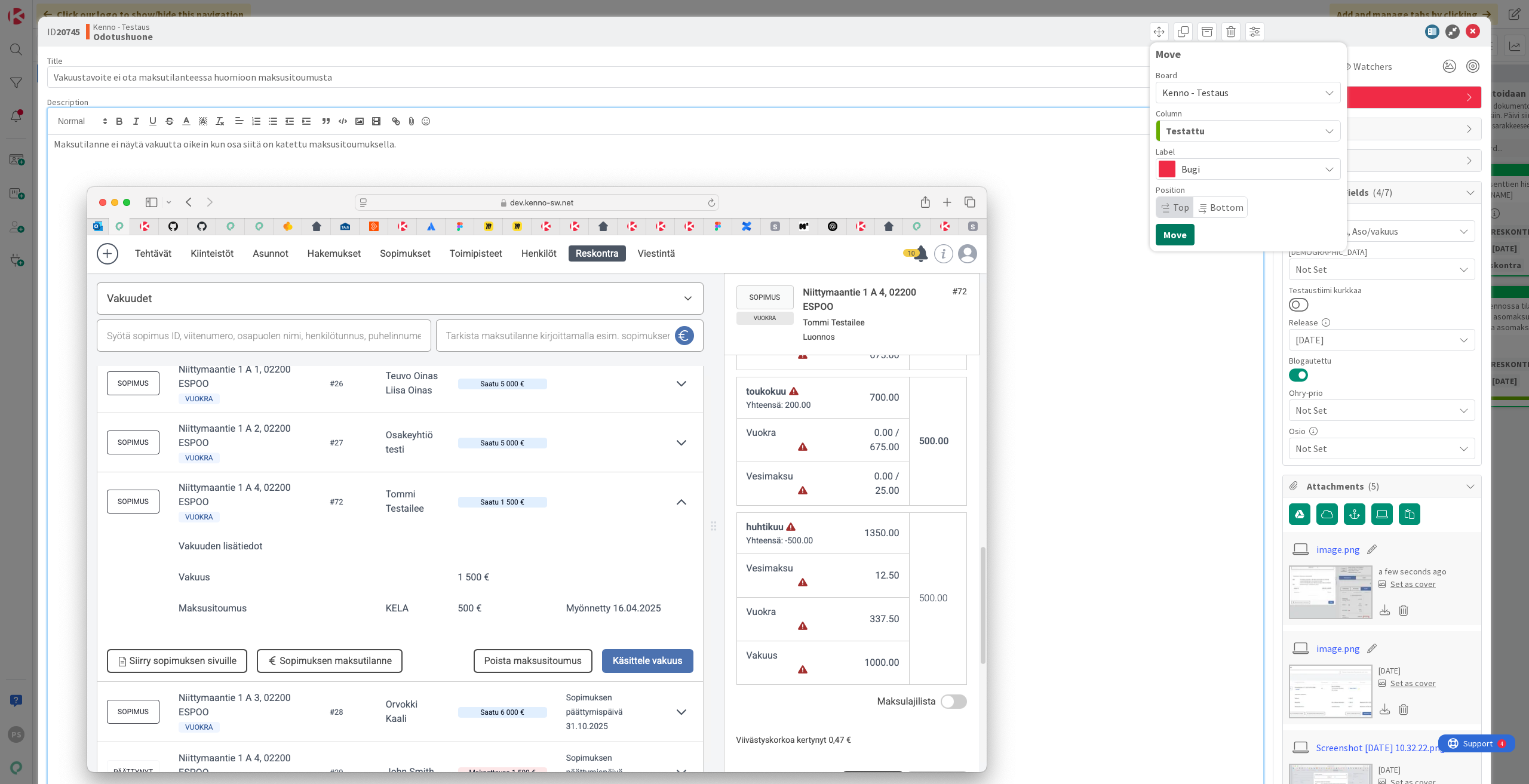
click at [1168, 235] on button "Move" at bounding box center [1175, 234] width 39 height 21
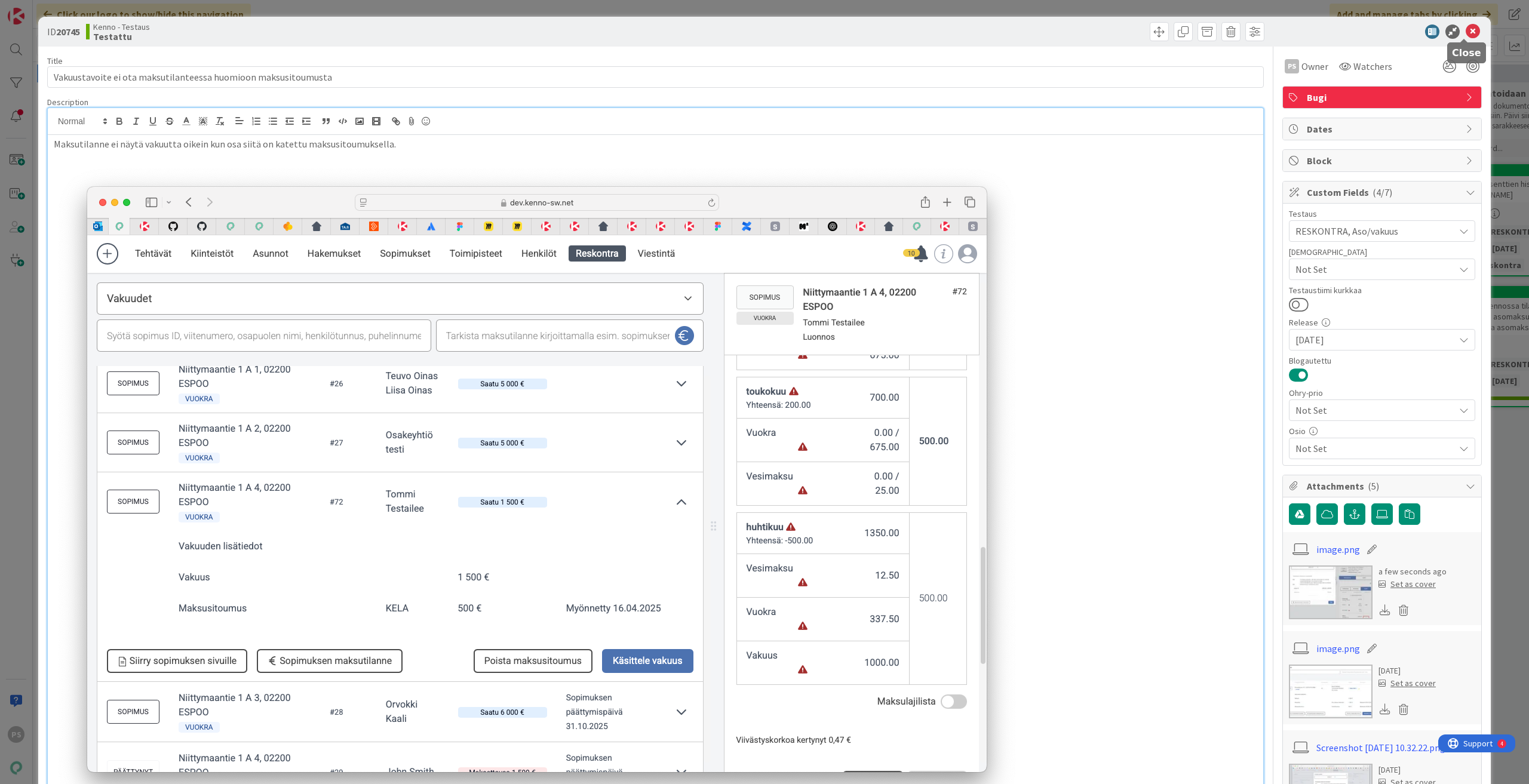
click at [1466, 31] on icon at bounding box center [1472, 31] width 14 height 14
